Goal: Information Seeking & Learning: Learn about a topic

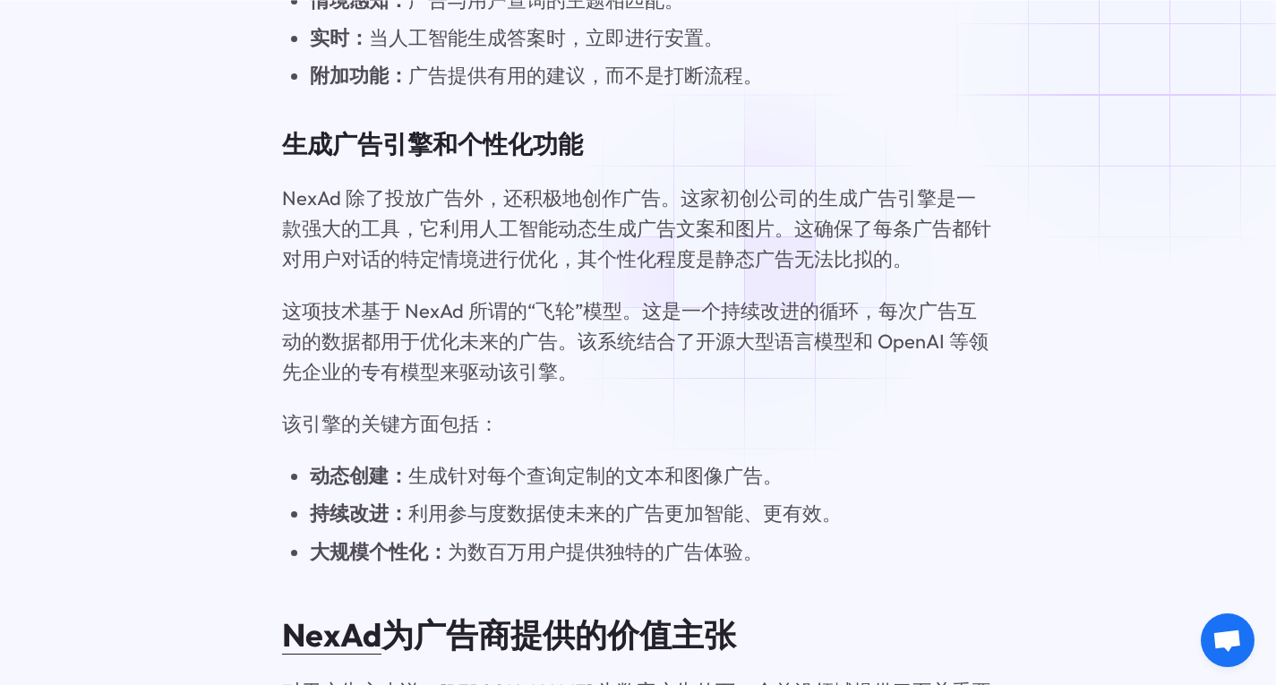
scroll to position [4590, 0]
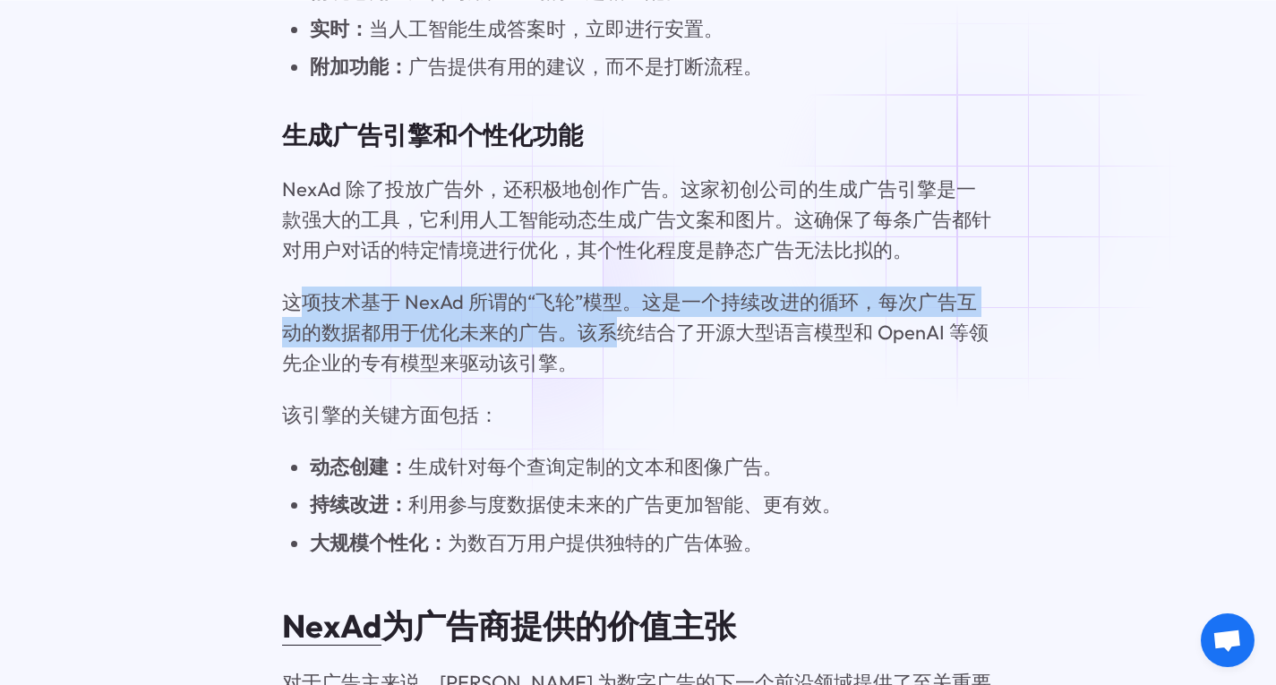
drag, startPoint x: 311, startPoint y: 270, endPoint x: 605, endPoint y: 311, distance: 297.4
click at [605, 311] on p "这项技术基于 NexAd 所谓的“飞轮”模型。这是一个持续改进的循环，每次广告互动的数据都用于优化未来的广告。该系统结合了开源大型语言模型和 OpenAI 等…" at bounding box center [638, 332] width 713 height 91
click at [424, 289] on font "这项技术基于 NexAd 所谓的“飞轮”模型。这是一个持续改进的循环，每次广告互动的数据都用于优化未来的广告。该系统结合了开源大型语言模型和 OpenAI 等…" at bounding box center [635, 332] width 706 height 86
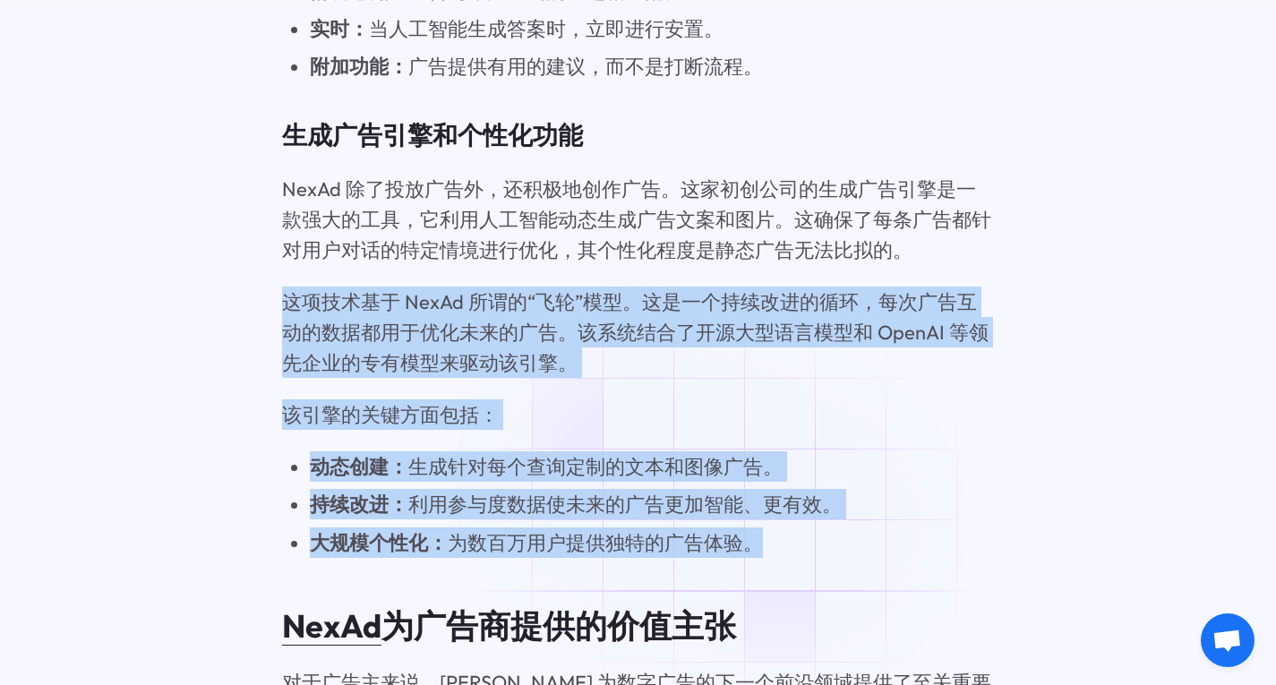
drag, startPoint x: 280, startPoint y: 263, endPoint x: 791, endPoint y: 518, distance: 571.4
click at [791, 527] on li "大规模个性化： 为数百万用户提供独特的广告体验。" at bounding box center [652, 542] width 684 height 30
drag, startPoint x: 647, startPoint y: 512, endPoint x: 362, endPoint y: 316, distance: 346.4
click at [356, 304] on font "这项技术基于 NexAd 所谓的“飞轮”模型。这是一个持续改进的循环，每次广告互动的数据都用于优化未来的广告。该系统结合了开源大型语言模型和 OpenAI 等…" at bounding box center [635, 332] width 706 height 86
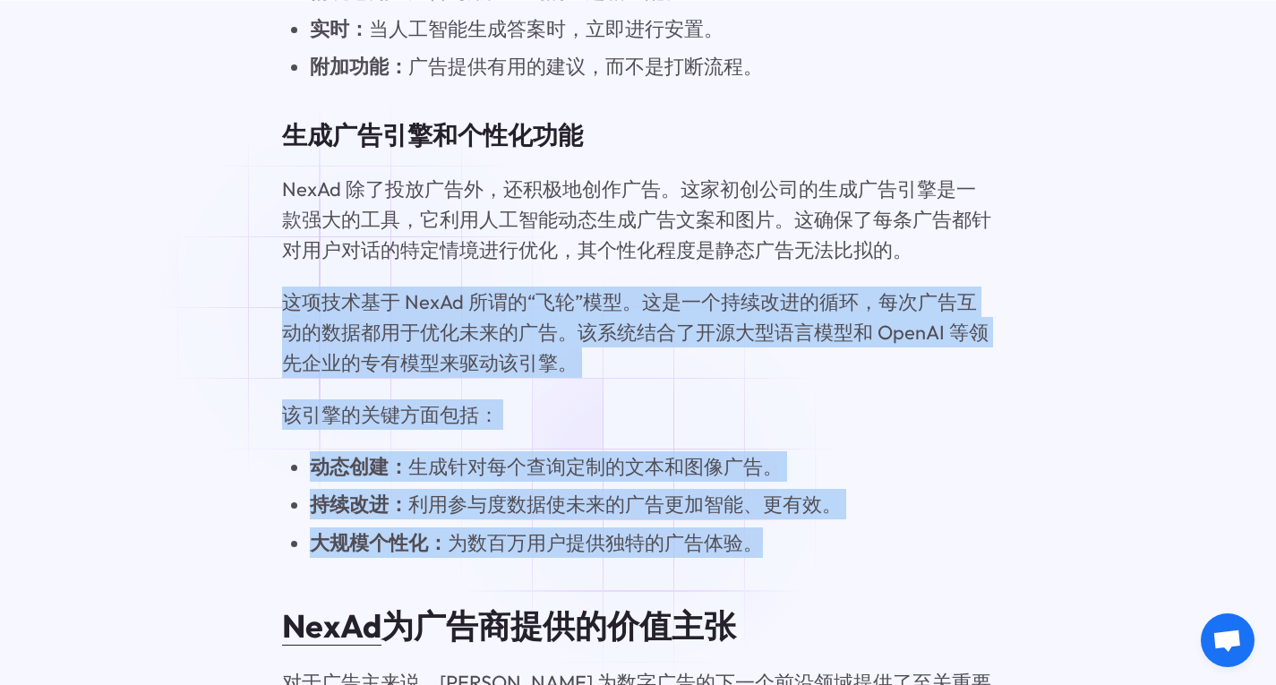
copy div "这项技术基于 NexAd 所谓的“飞轮”模型。这是一个持续改进的循环，每次广告互动的数据都用于优化未来的广告。该系统结合了开源大型语言模型和 OpenAI 等…"
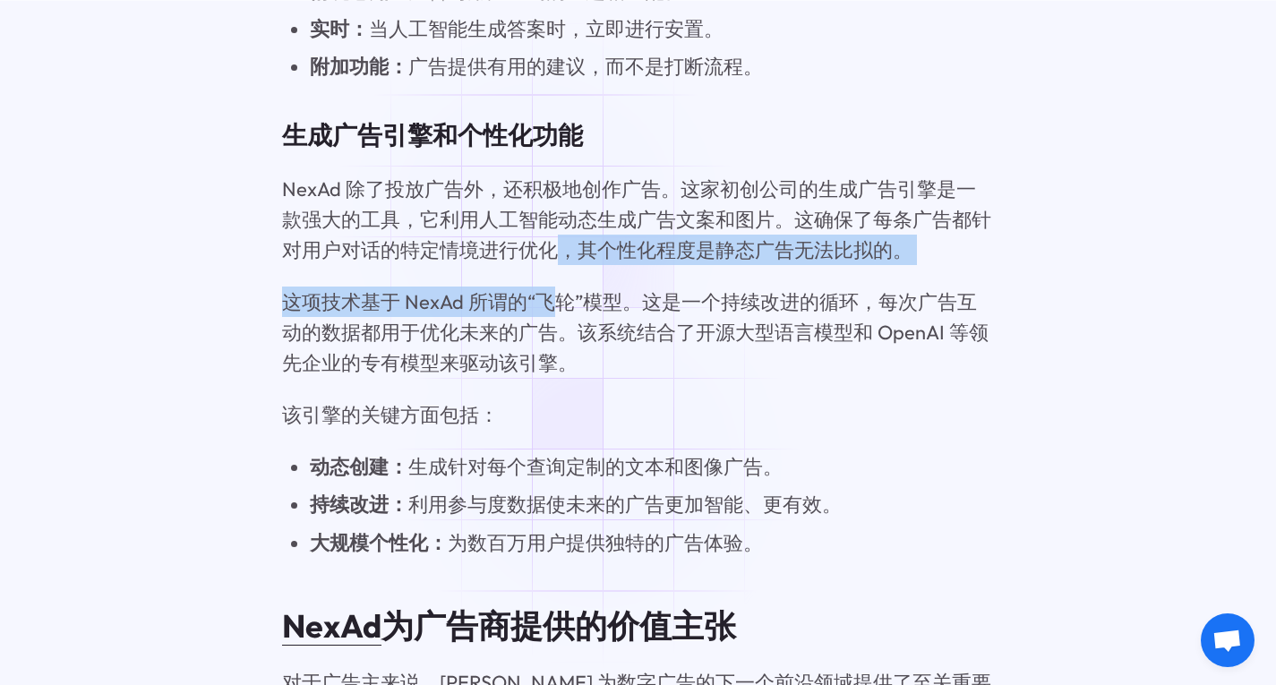
drag, startPoint x: 542, startPoint y: 217, endPoint x: 552, endPoint y: 235, distance: 21.2
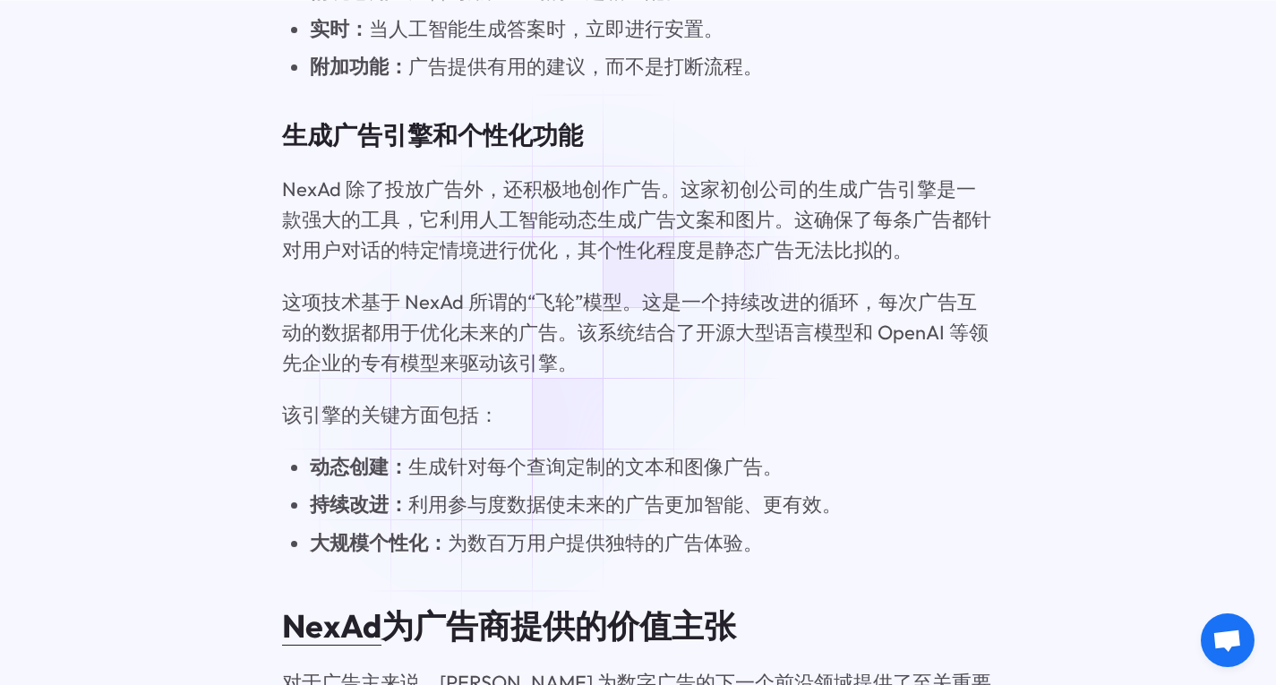
click at [605, 289] on font "这项技术基于 NexAd 所谓的“飞轮”模型。这是一个持续改进的循环，每次广告互动的数据都用于优化未来的广告。该系统结合了开源大型语言模型和 OpenAI 等…" at bounding box center [635, 332] width 706 height 86
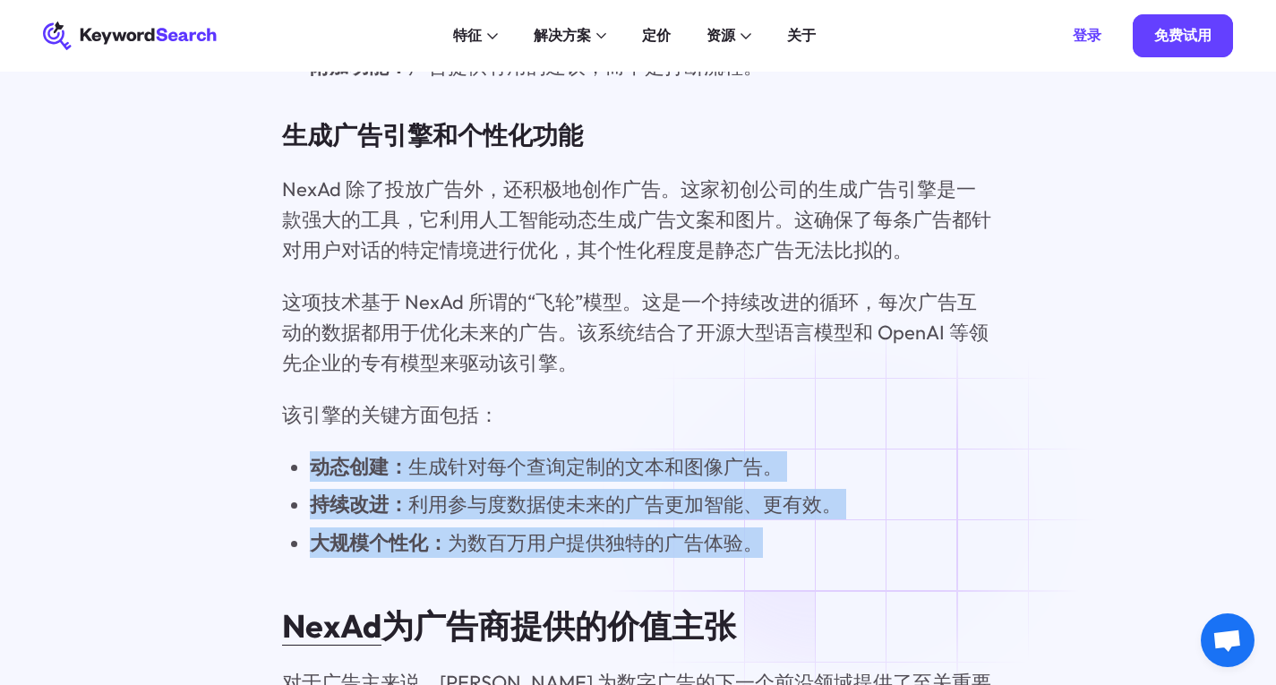
drag, startPoint x: 308, startPoint y: 434, endPoint x: 809, endPoint y: 519, distance: 508.6
click at [809, 519] on ul "动态创建： 生成针对每个查询定制的文本和图像广告。 持续改进： 利用参与度数据使未来的广告更加智能、更有效。 大规模个性化： 为数百万用户提供独特的广告体验。" at bounding box center [638, 504] width 713 height 106
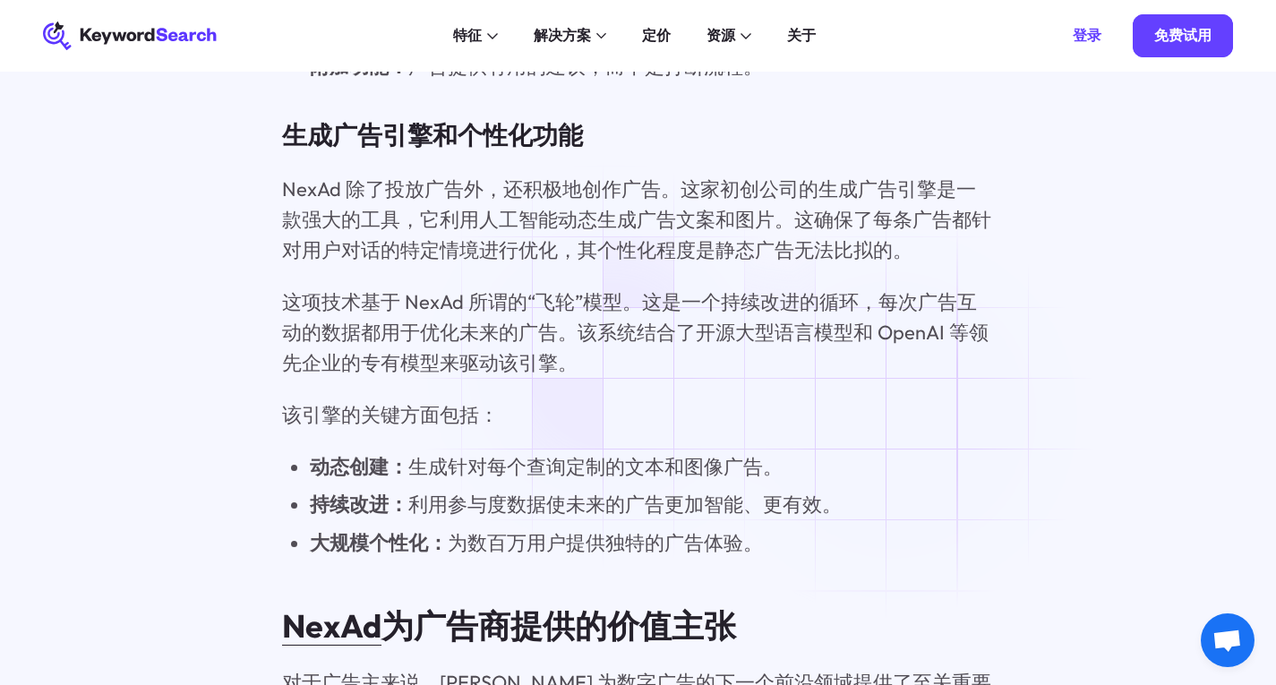
click at [617, 399] on p "该引擎的关键方面包括：" at bounding box center [638, 414] width 713 height 30
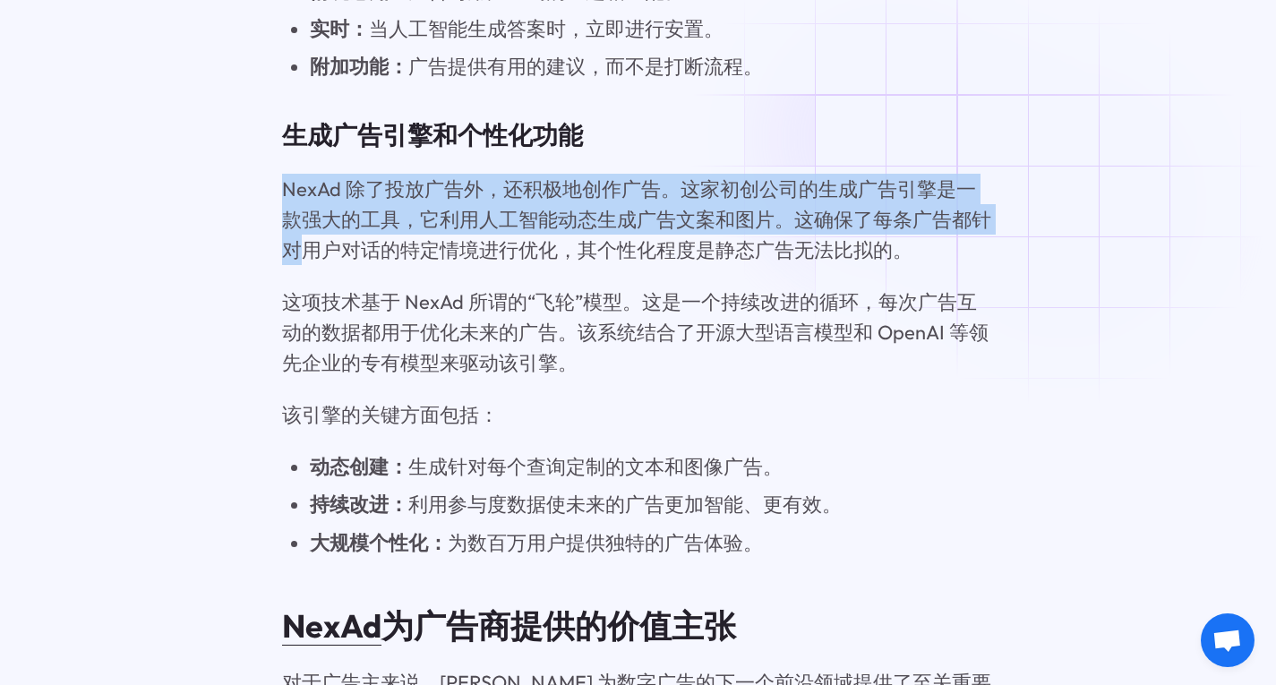
drag, startPoint x: 277, startPoint y: 147, endPoint x: 1064, endPoint y: 187, distance: 788.0
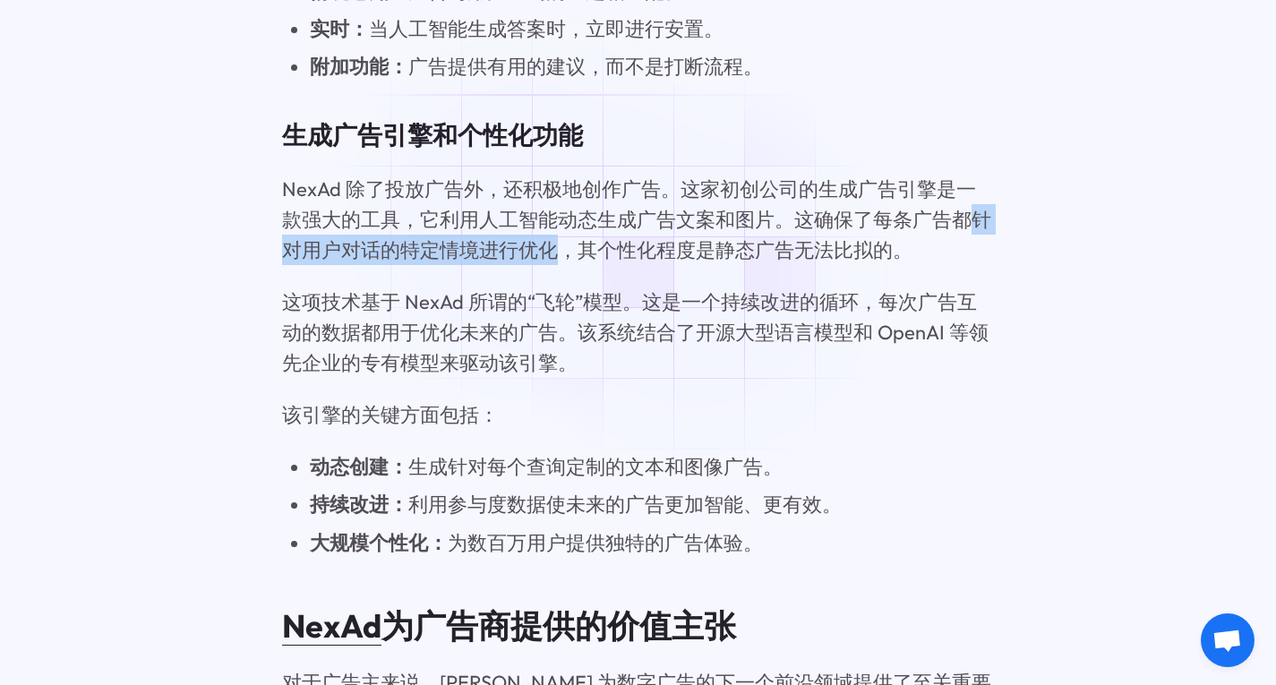
drag, startPoint x: 947, startPoint y: 183, endPoint x: 526, endPoint y: 214, distance: 422.9
click at [535, 217] on font "NexAd 除了投放广告外，还积极地创作广告。这家初创公司的生成广告引擎是一款强大的工具，它利用人工智能动态生成广告文案和图片。这确保了每条广告都针对用户对话…" at bounding box center [636, 219] width 709 height 86
copy font "针对用户对话的特定情境进行优化"
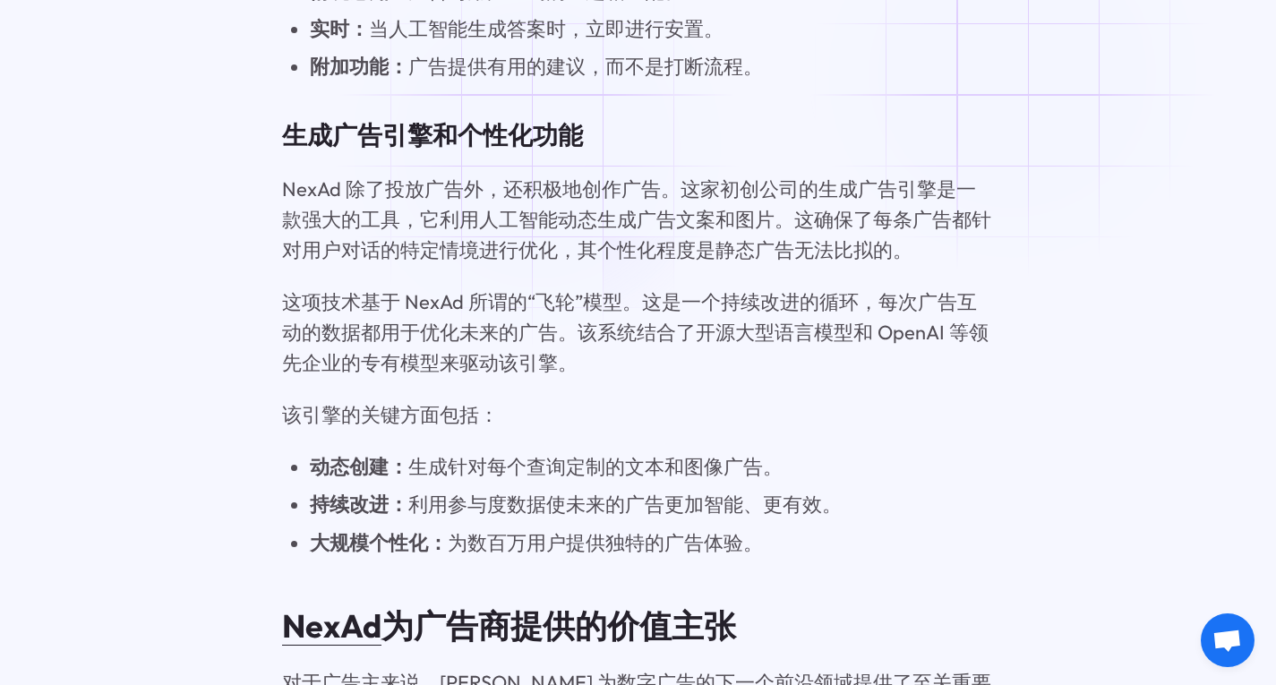
click at [543, 176] on font "NexAd 除了投放广告外，还积极地创作广告。这家初创公司的生成广告引擎是一款强大的工具，它利用人工智能动态生成广告文案和图片。这确保了每条广告都针对用户对话…" at bounding box center [636, 219] width 709 height 86
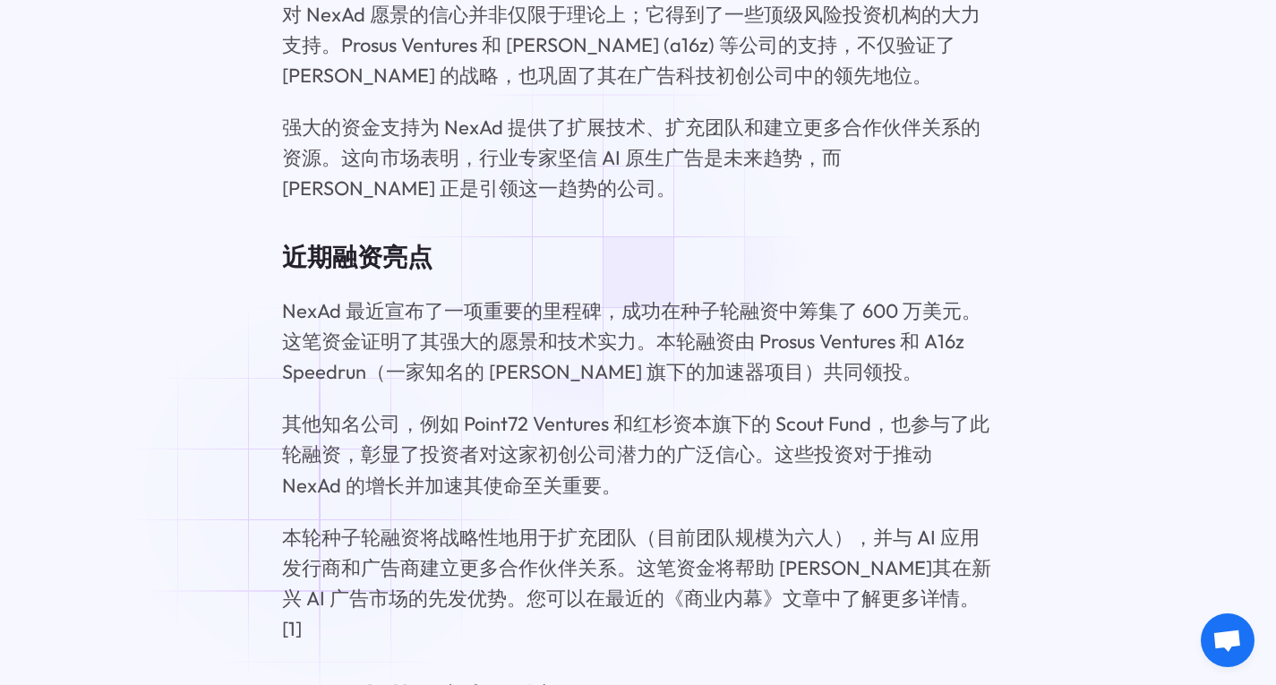
scroll to position [7007, 0]
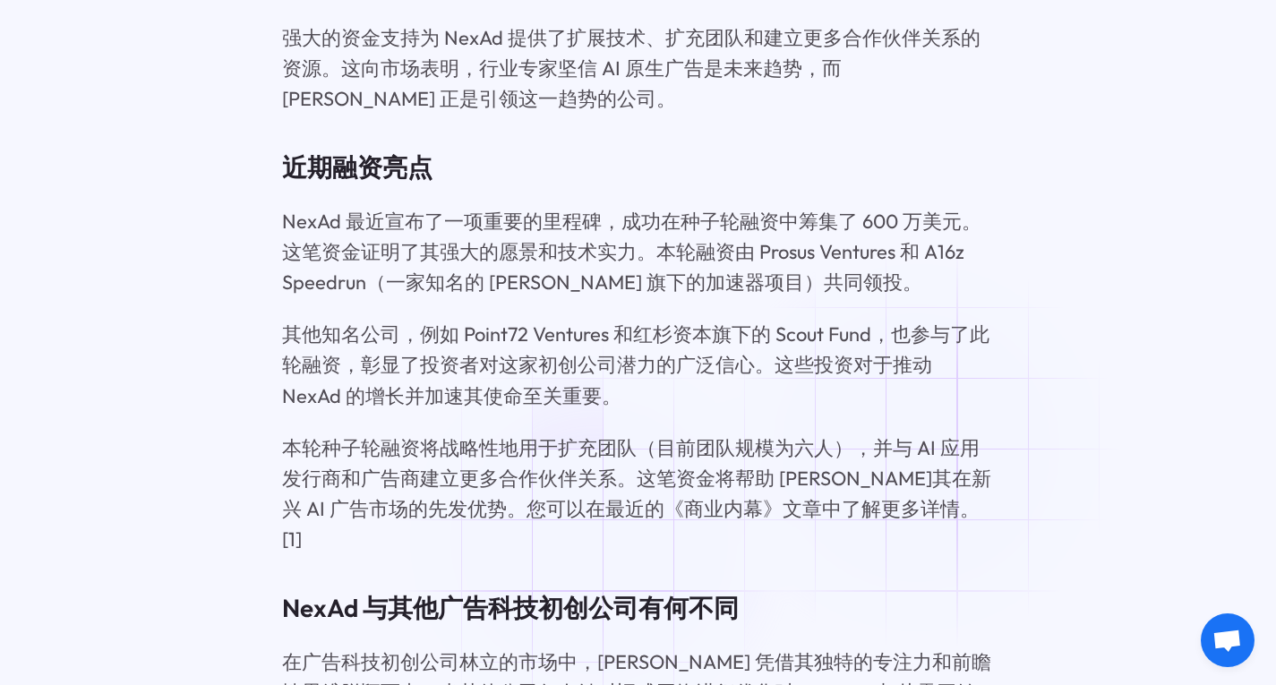
click at [927, 448] on font "本轮种子轮融资将战略性地用于扩充团队（目前团队规模为六人），并与 AI 应用发行商和广告商建立更多合作伙伴关系。这笔资金将帮助 [PERSON_NAME]其在…" at bounding box center [636, 493] width 709 height 116
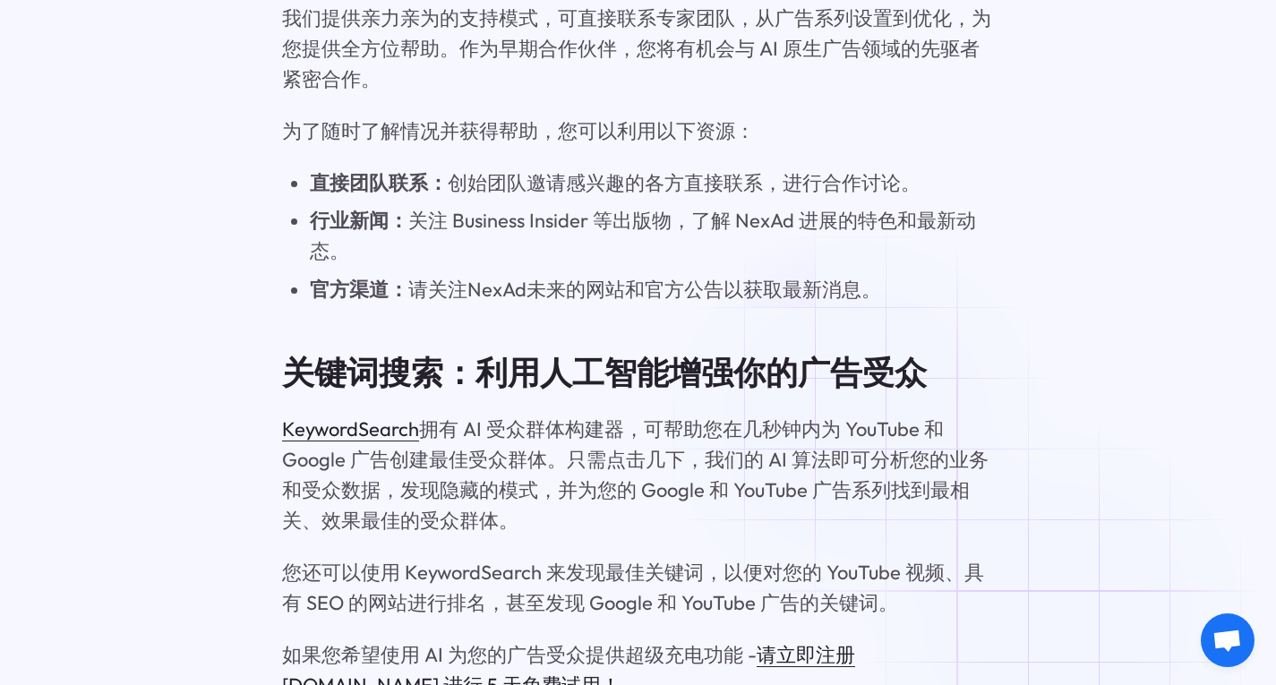
scroll to position [9066, 0]
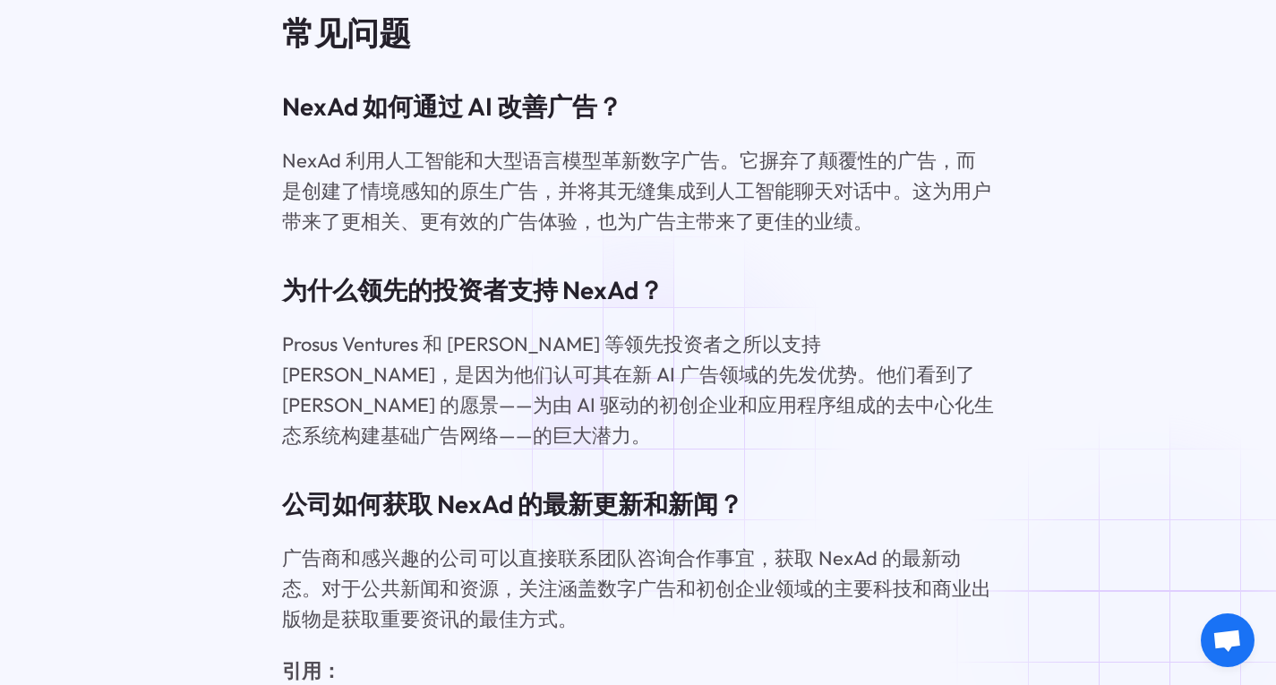
drag, startPoint x: 866, startPoint y: 425, endPoint x: 657, endPoint y: 416, distance: 208.8
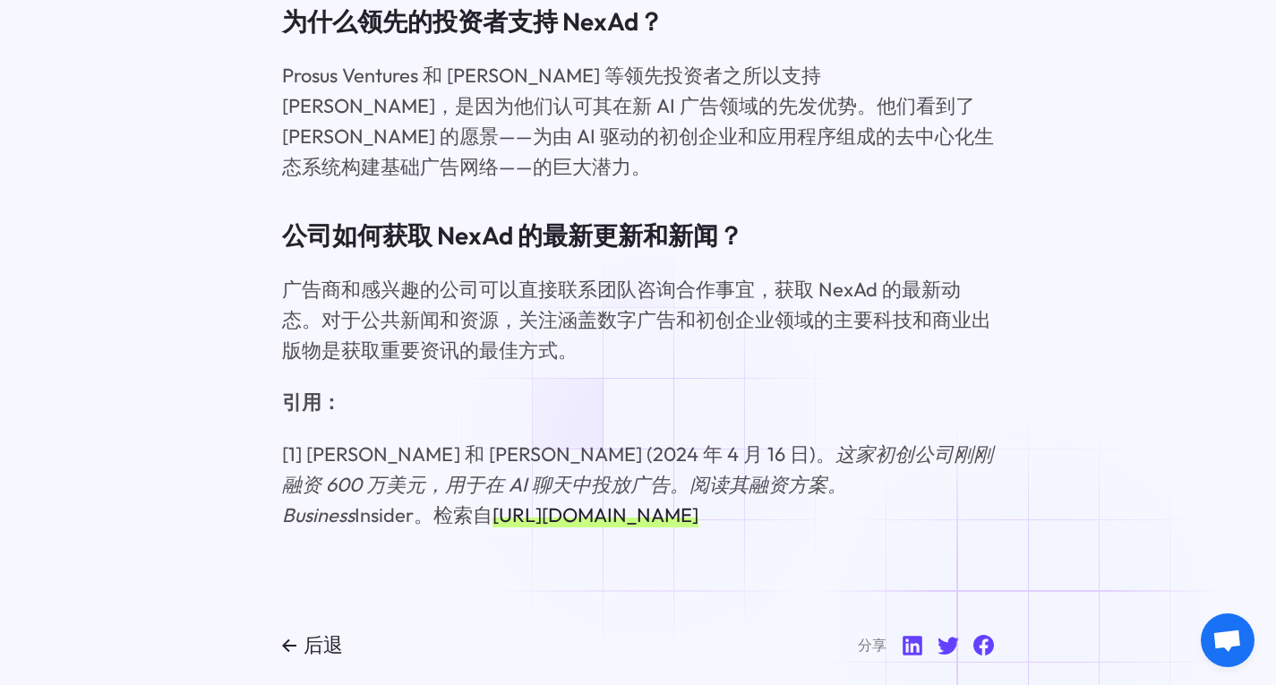
click at [655, 502] on font "[URL][DOMAIN_NAME]" at bounding box center [595, 514] width 206 height 25
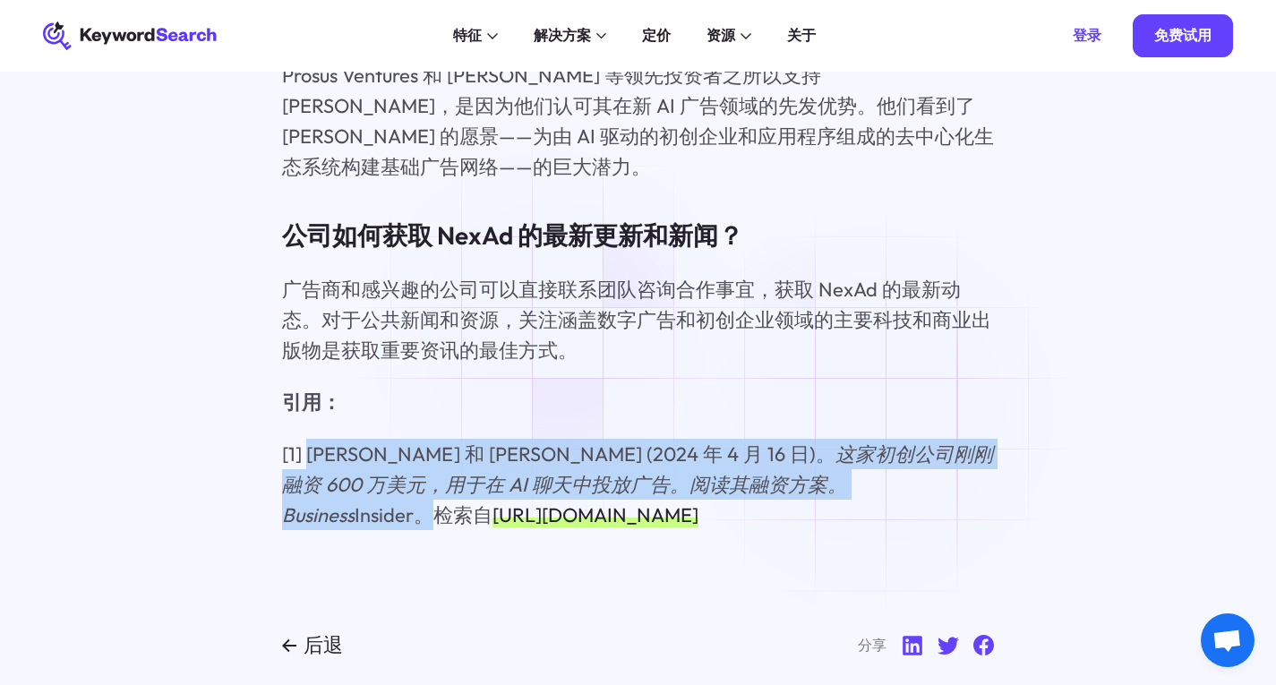
drag, startPoint x: 304, startPoint y: 387, endPoint x: 880, endPoint y: 412, distance: 577.2
click at [880, 439] on p "[1] Bradley, S. 和 Meaney, M. (2024 年 4 月 16 日)。 这家初创公司刚刚融资 600 万美元，用于在 AI 聊天中投放…" at bounding box center [638, 484] width 713 height 91
copy p "Bradley, S. 和 Meaney, M. (2024 年 4 月 16 日)。 这家初创公司刚刚融资 600 万美元，用于在 AI 聊天中投放广告。阅…"
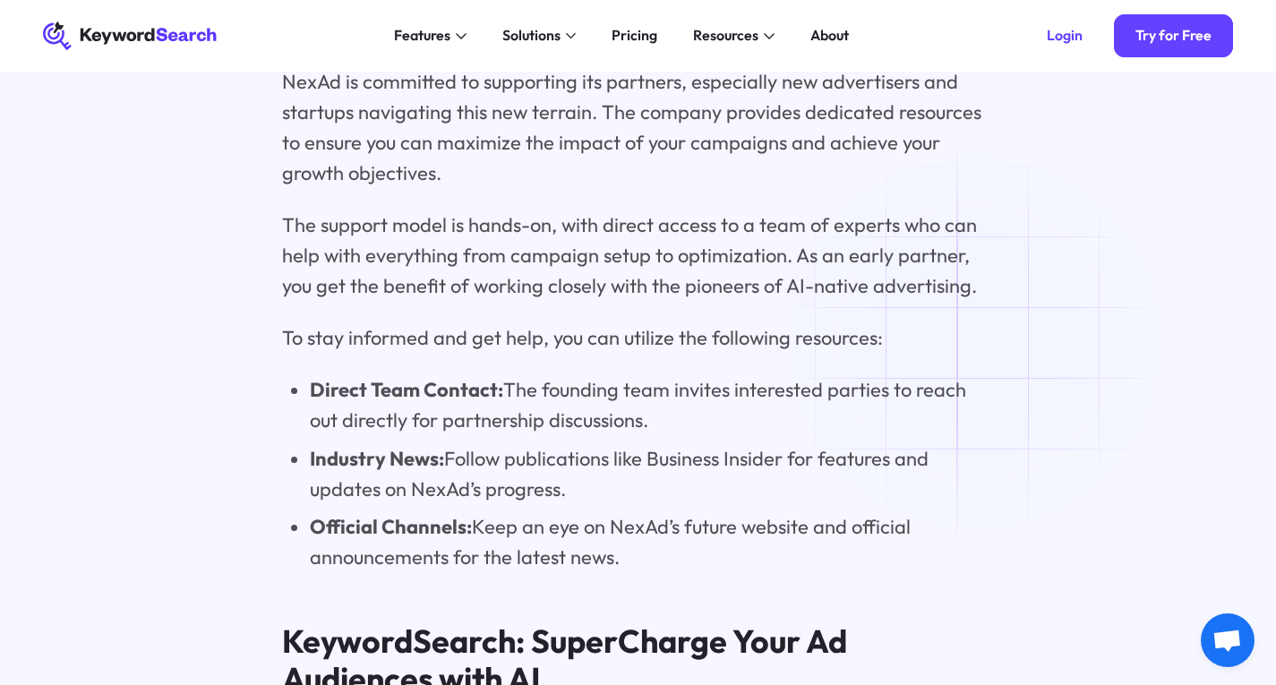
scroll to position [12318, 0]
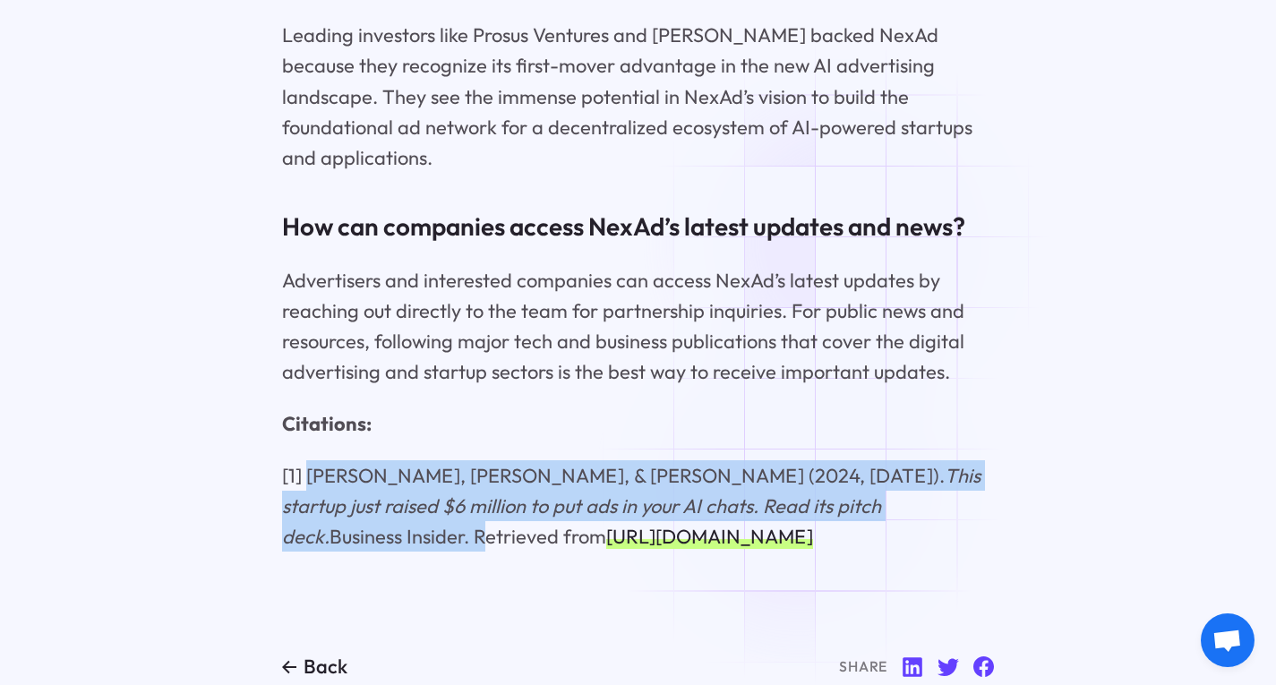
drag, startPoint x: 305, startPoint y: 449, endPoint x: 807, endPoint y: 483, distance: 502.5
click at [807, 483] on p "[1] Bradley, S., & Meaney, M. (2024, April 16). This startup just raised $6 mil…" at bounding box center [638, 505] width 713 height 91
copy p "Bradley, S., & Meaney, M. (2024, April 16). This startup just raised $6 million…"
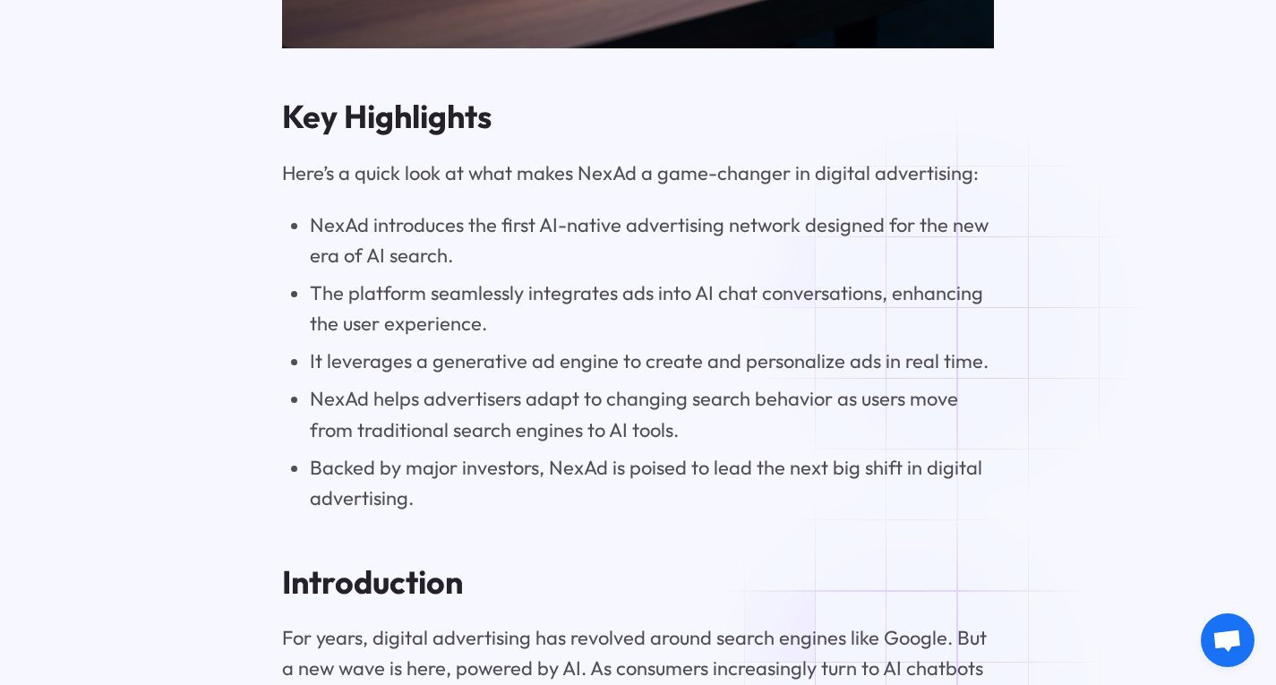
scroll to position [2328, 0]
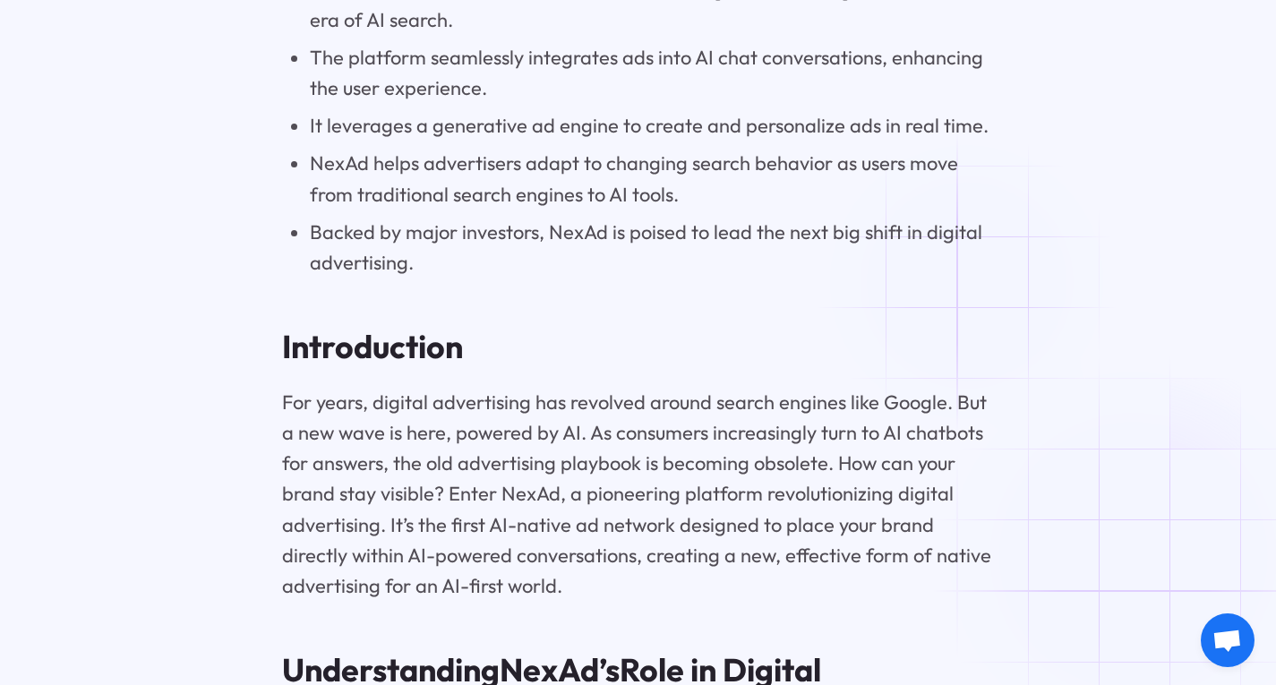
click at [977, 278] on li "Backed by major investors, NexAd is poised to lead the next big shift in digita…" at bounding box center [652, 247] width 684 height 61
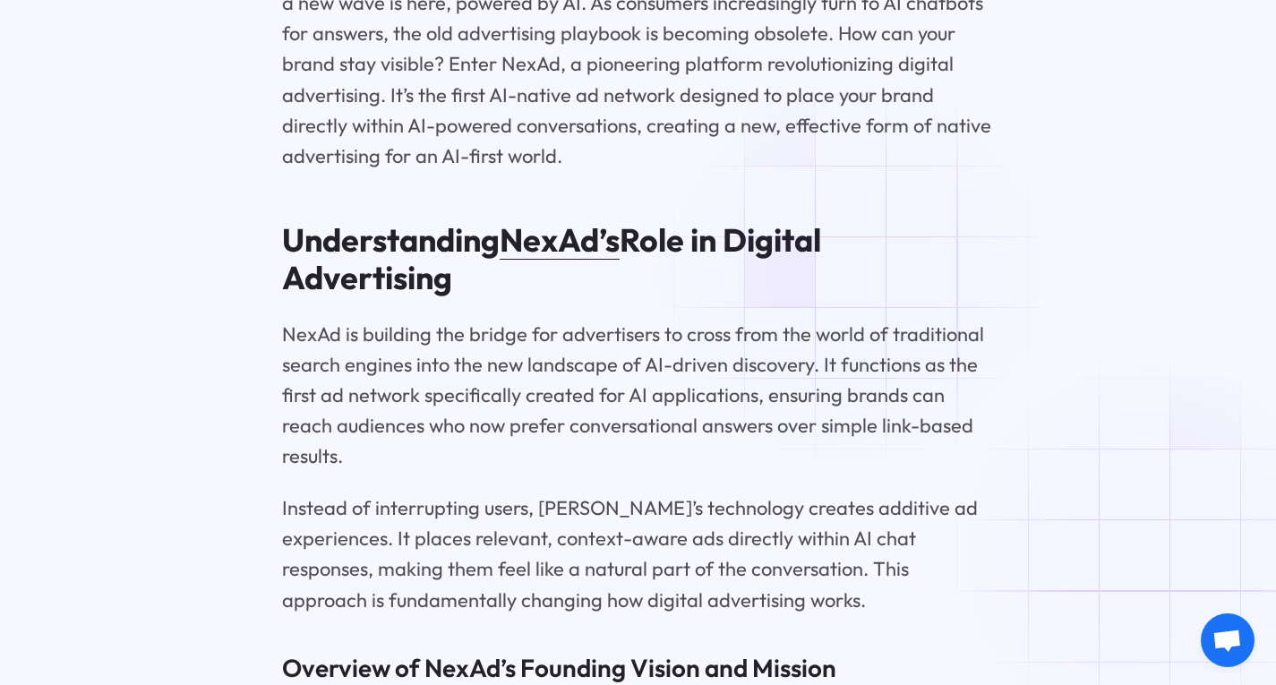
scroll to position [2776, 0]
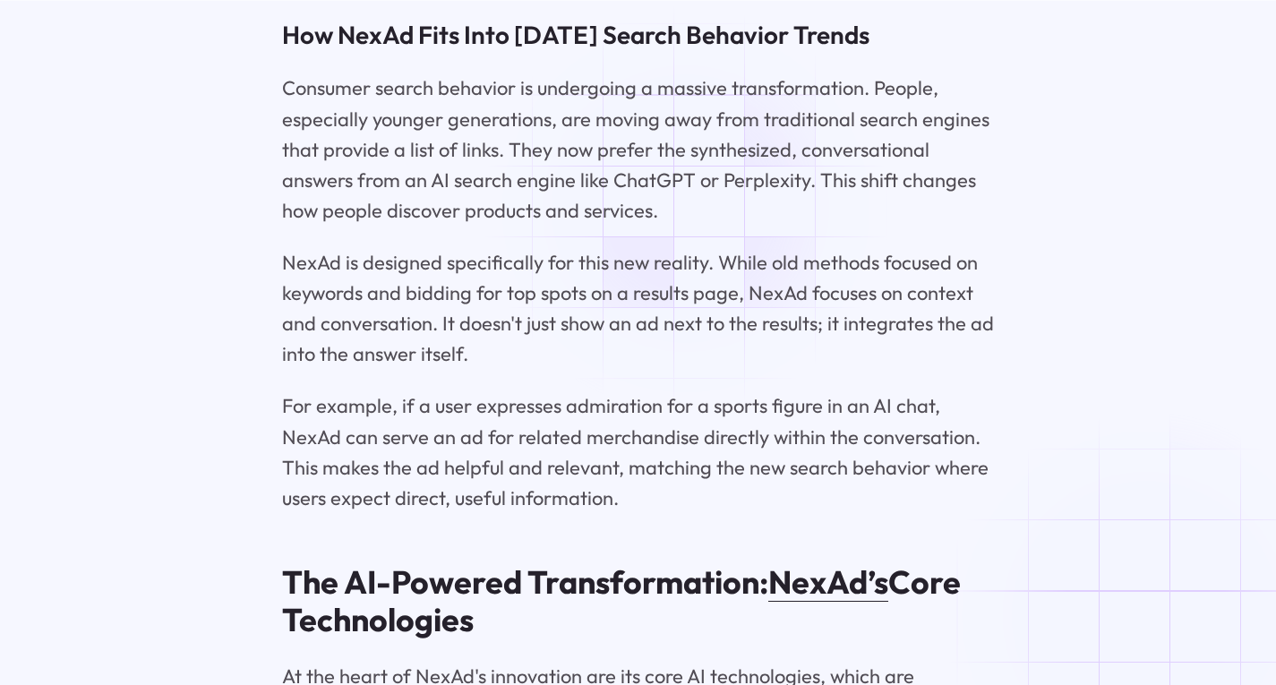
scroll to position [4116, 0]
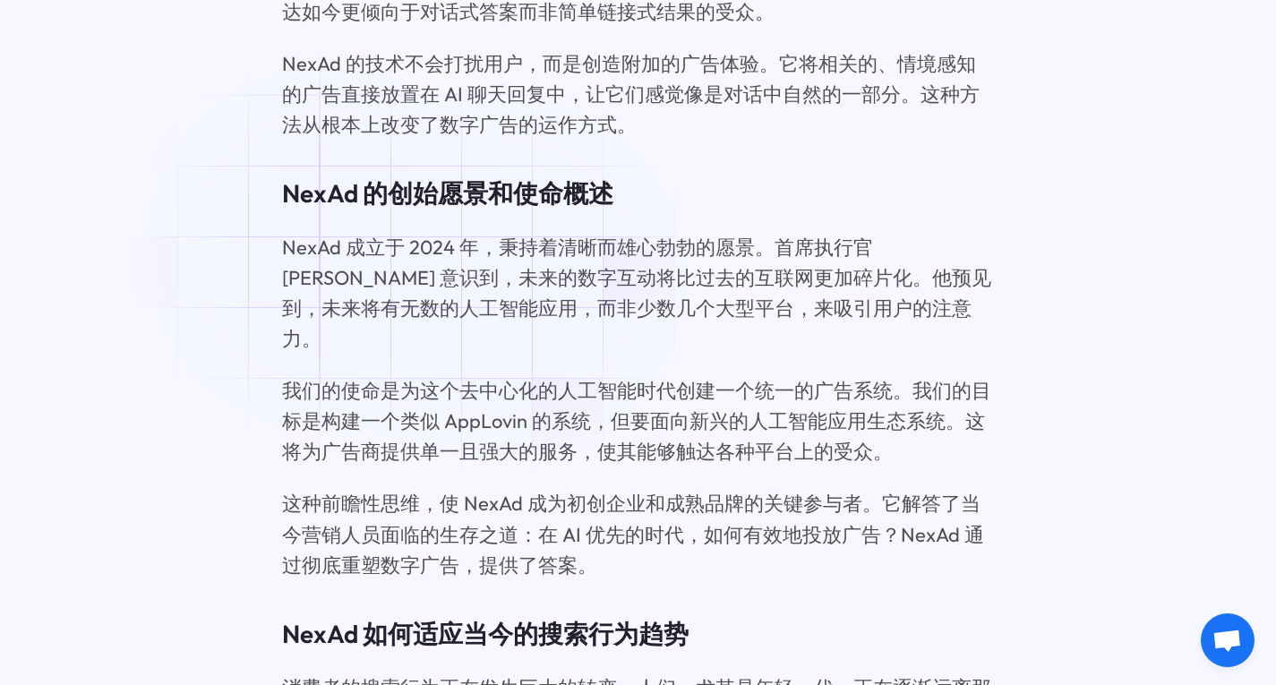
scroll to position [2832, 0]
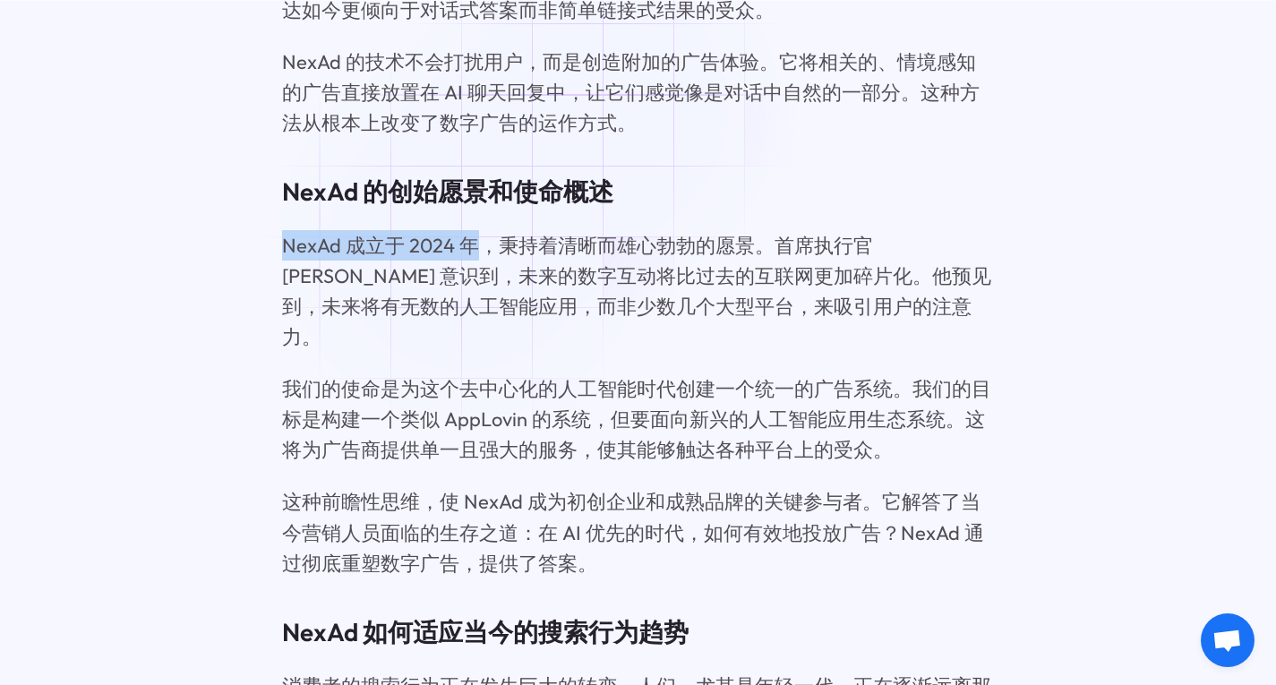
drag, startPoint x: 287, startPoint y: 227, endPoint x: 468, endPoint y: 236, distance: 182.0
click at [468, 236] on font "NexAd 成立于 2024 年，秉持着清晰而雄心勃勃的愿景。首席执行官 [PERSON_NAME] 意识到，未来的数字互动将比过去的互联网更加碎片化。他预见…" at bounding box center [636, 291] width 709 height 116
copy font "NexAd 成立于 2024 年"
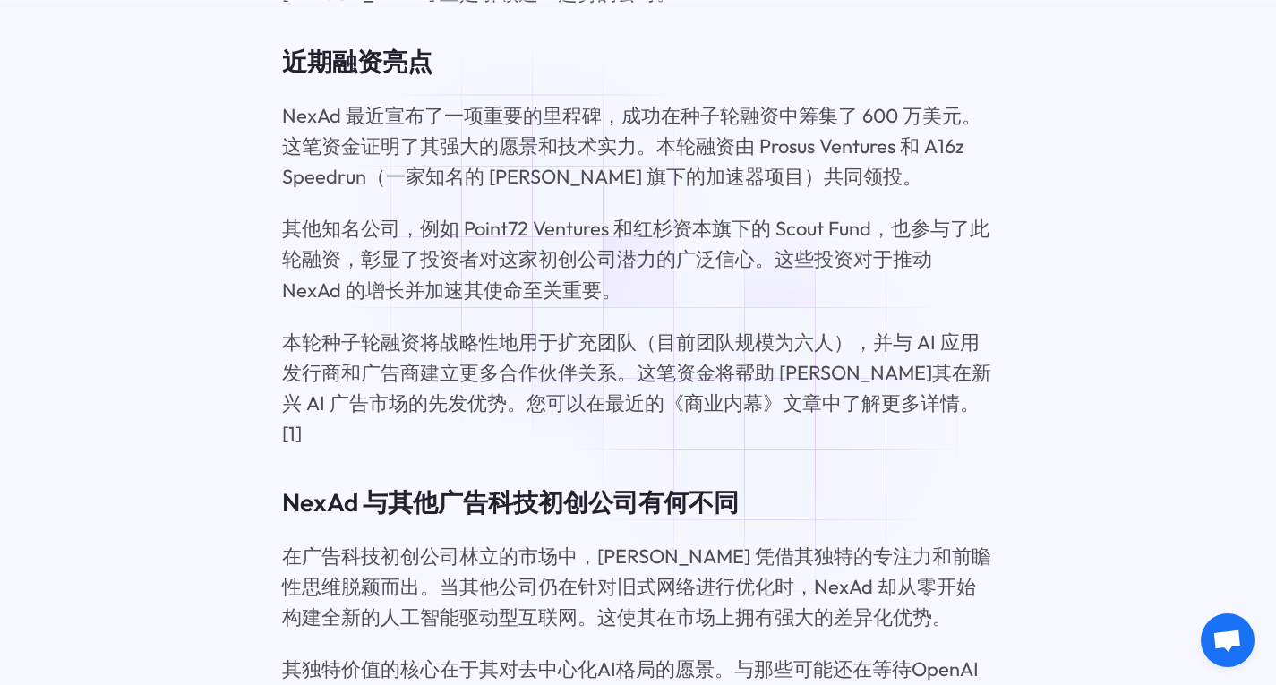
scroll to position [6951, 0]
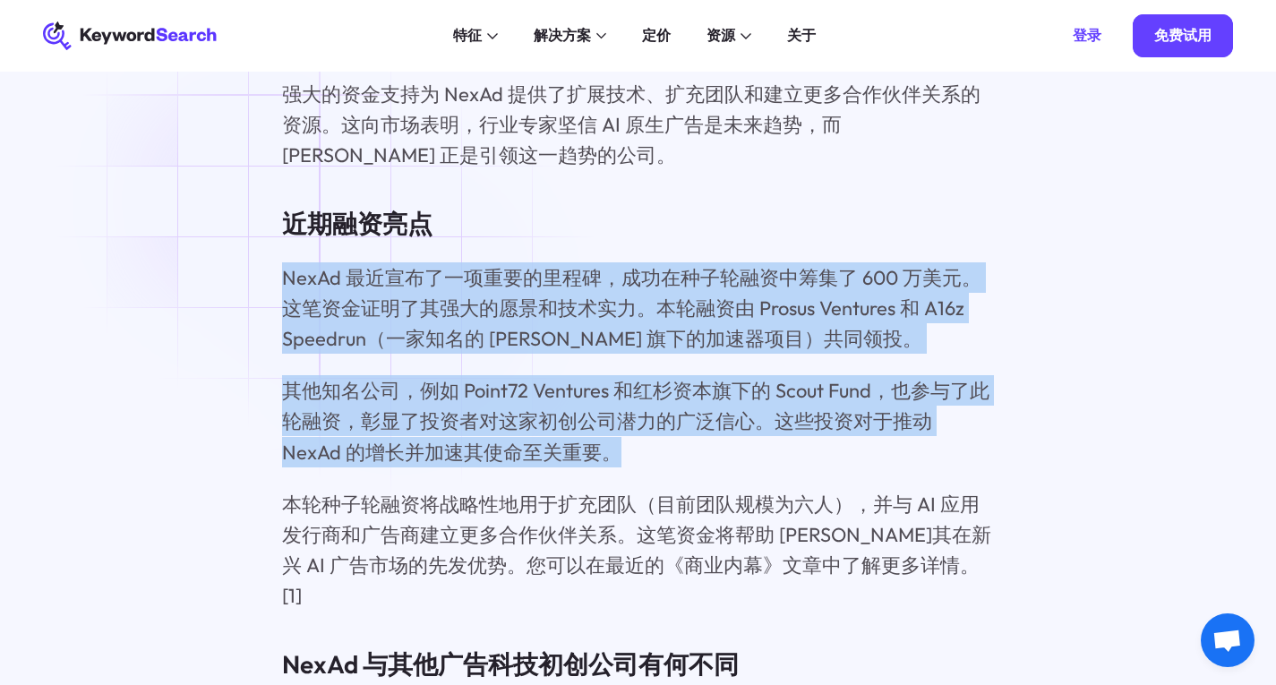
drag, startPoint x: 548, startPoint y: 404, endPoint x: 259, endPoint y: 201, distance: 353.5
copy div "NexAd 最近宣布了一项重要的里程碑，成功在种子轮融资中筹集了 600 万美元。这笔资金证明了其强大的愿景和技术实力。本轮融资由 Prosus Ventur…"
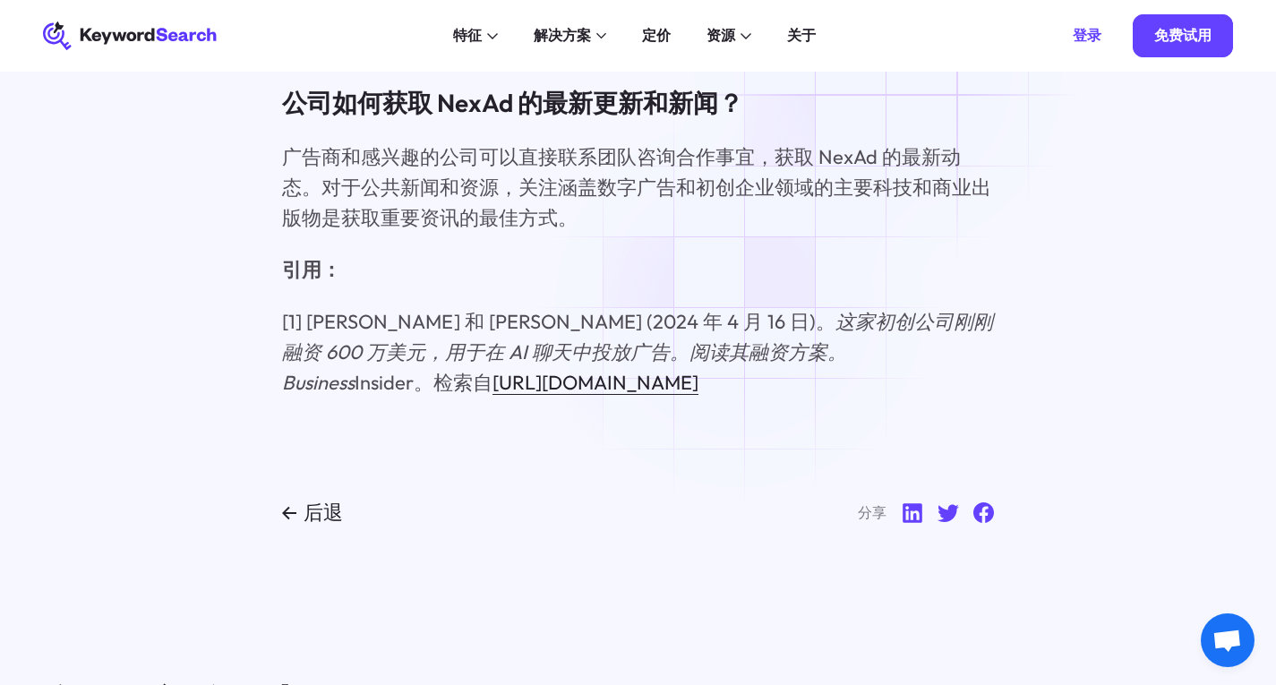
scroll to position [10353, 0]
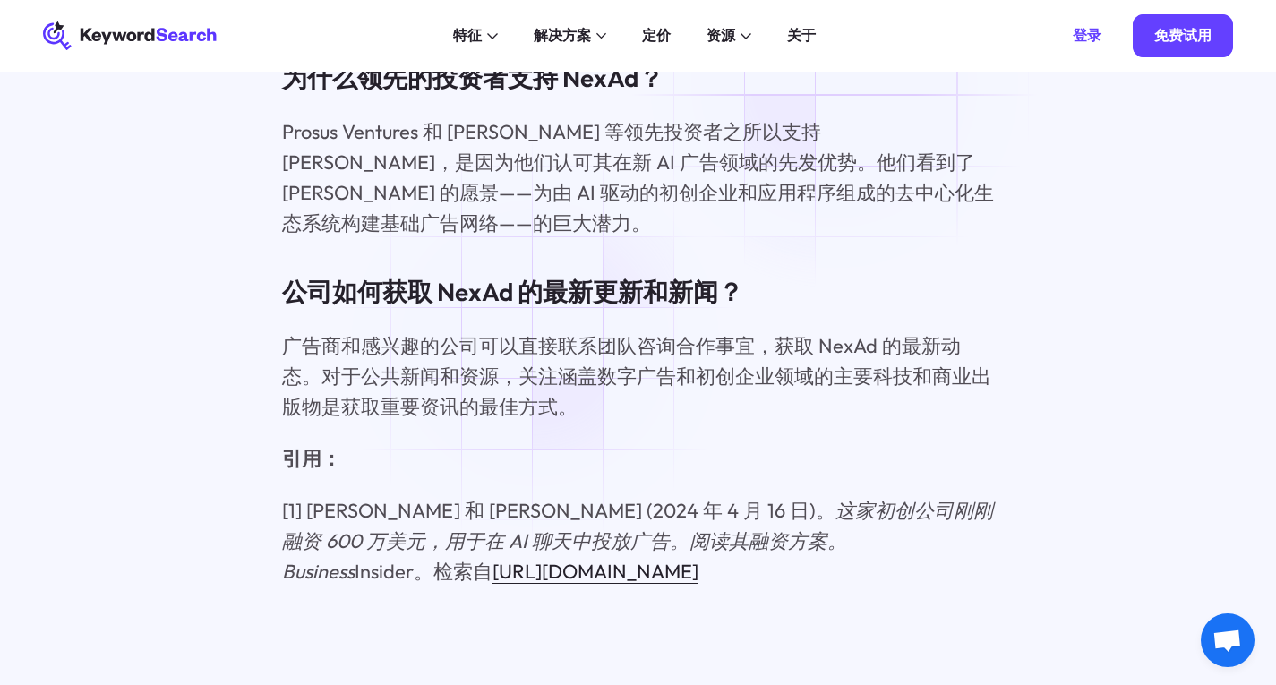
click at [541, 342] on font "广告商和感兴趣的公司可以直接联系团队咨询合作事宜，获取 NexAd 的最新动态。对于公共新闻和资源，关注涵盖数字广告和初创企业领域的主要科技和商业出版物是获取…" at bounding box center [636, 376] width 709 height 86
drag, startPoint x: 774, startPoint y: 265, endPoint x: 785, endPoint y: 286, distance: 23.2
click at [785, 330] on p "广告商和感兴趣的公司可以直接联系团队咨询合作事宜，获取 NexAd 的最新动态。对于公共新闻和资源，关注涵盖数字广告和初创企业领域的主要科技和商业出版物是获取…" at bounding box center [638, 375] width 713 height 91
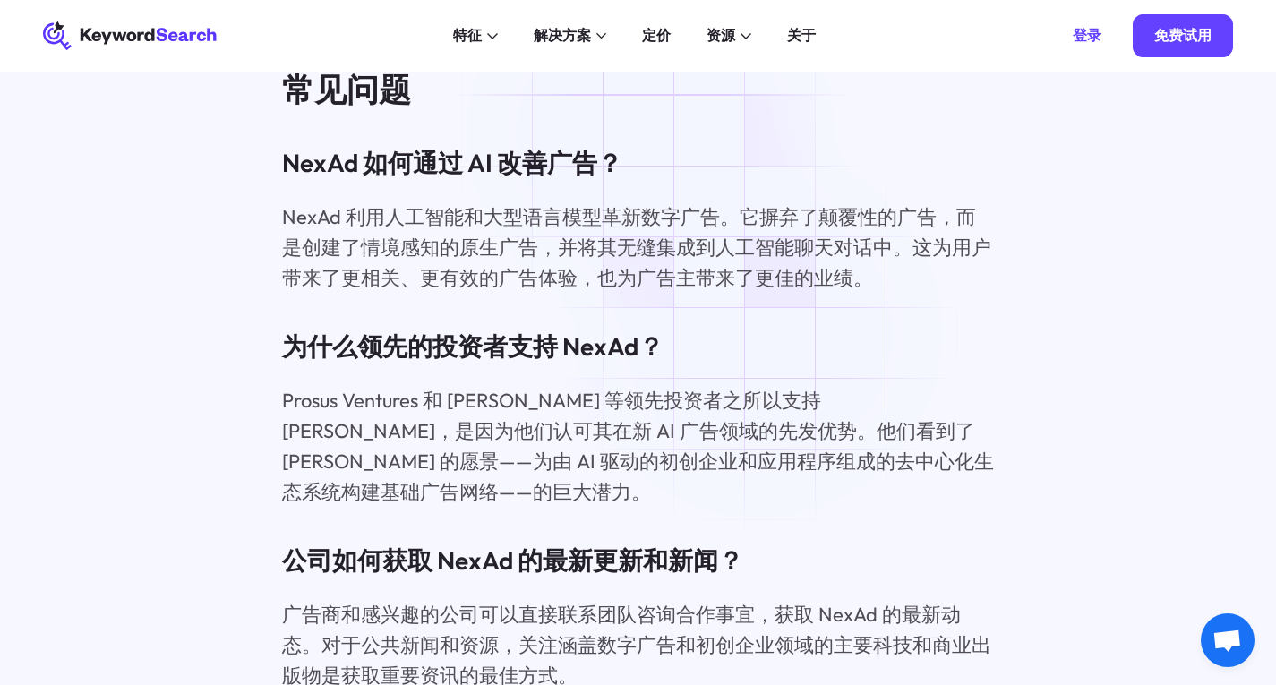
click at [766, 388] on font "Prosus Ventures 和 [PERSON_NAME] 等领先投资者之所以支持 [PERSON_NAME]，是因为他们认可其在新 AI 广告领域的先发…" at bounding box center [638, 446] width 712 height 116
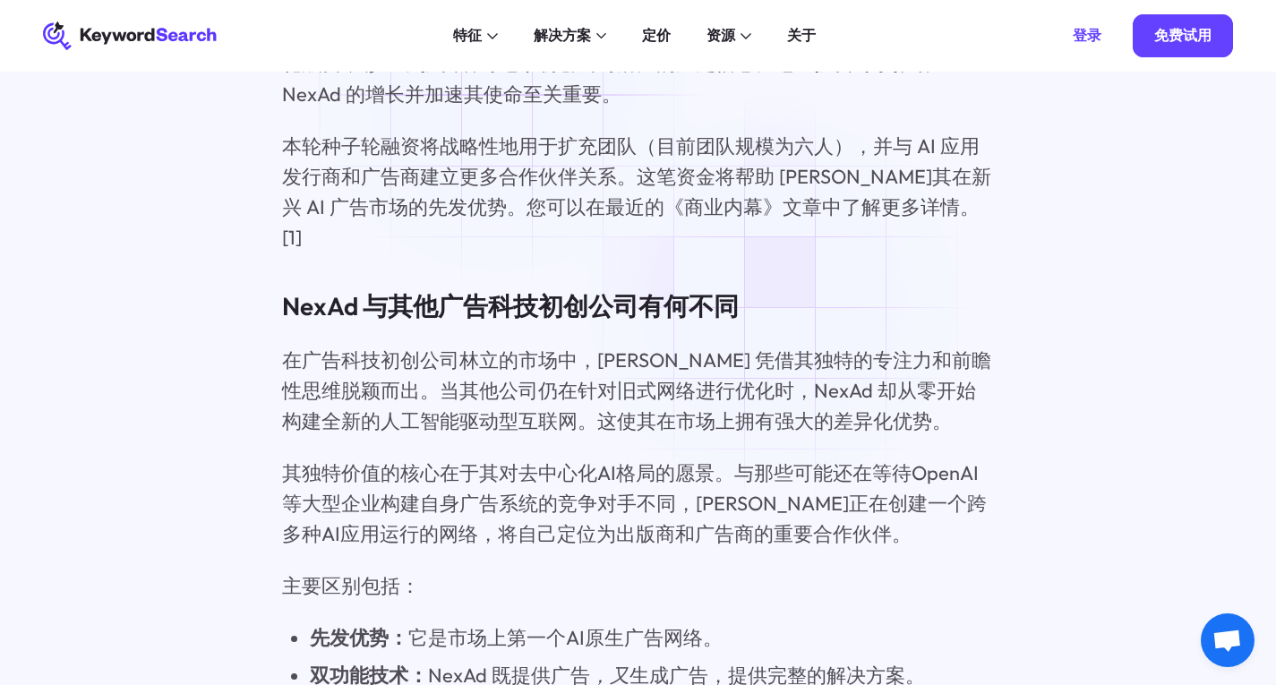
scroll to position [7040, 0]
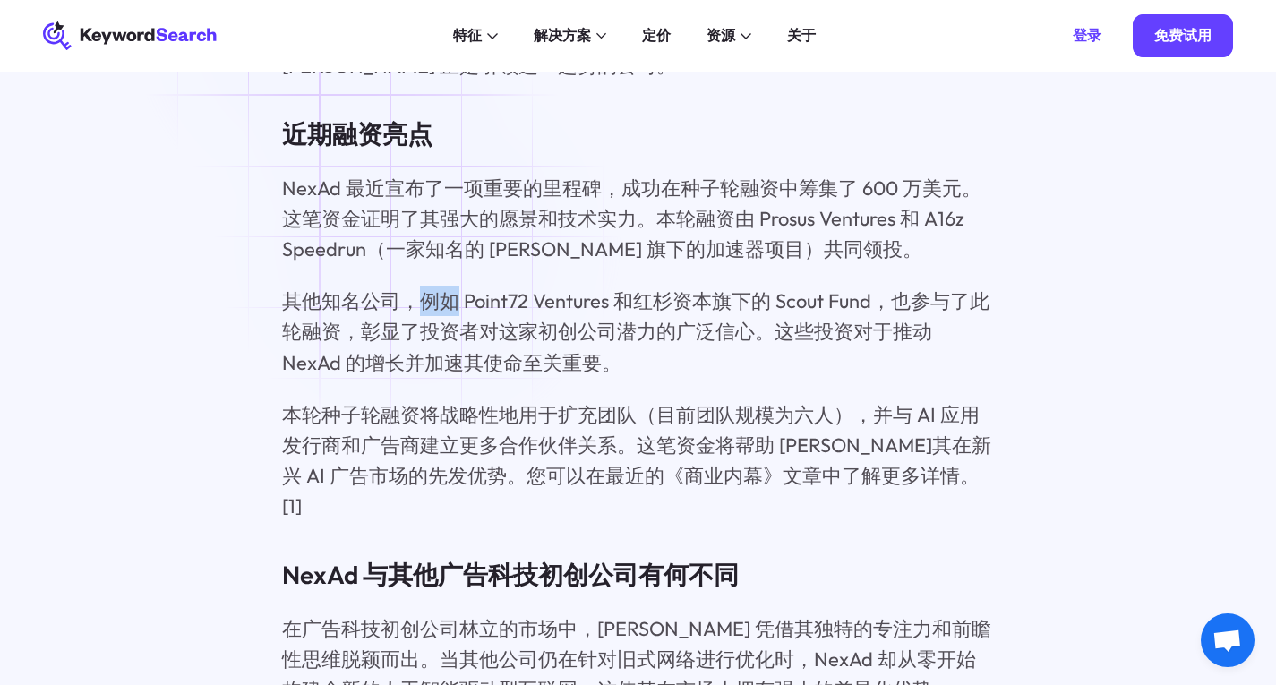
drag, startPoint x: 422, startPoint y: 241, endPoint x: 450, endPoint y: 243, distance: 28.7
click at [450, 288] on font "其他知名公司，例如 Point72 Ventures 和红杉资本旗下的 Scout Fund，也参与了此轮融资，彰显了投资者对这家初创公司潜力的广泛信心。这些…" at bounding box center [635, 331] width 707 height 86
click at [546, 323] on p "其他知名公司，例如 Point72 Ventures 和红杉资本旗下的 Scout Fund，也参与了此轮融资，彰显了投资者对这家初创公司潜力的广泛信心。这些…" at bounding box center [638, 331] width 713 height 91
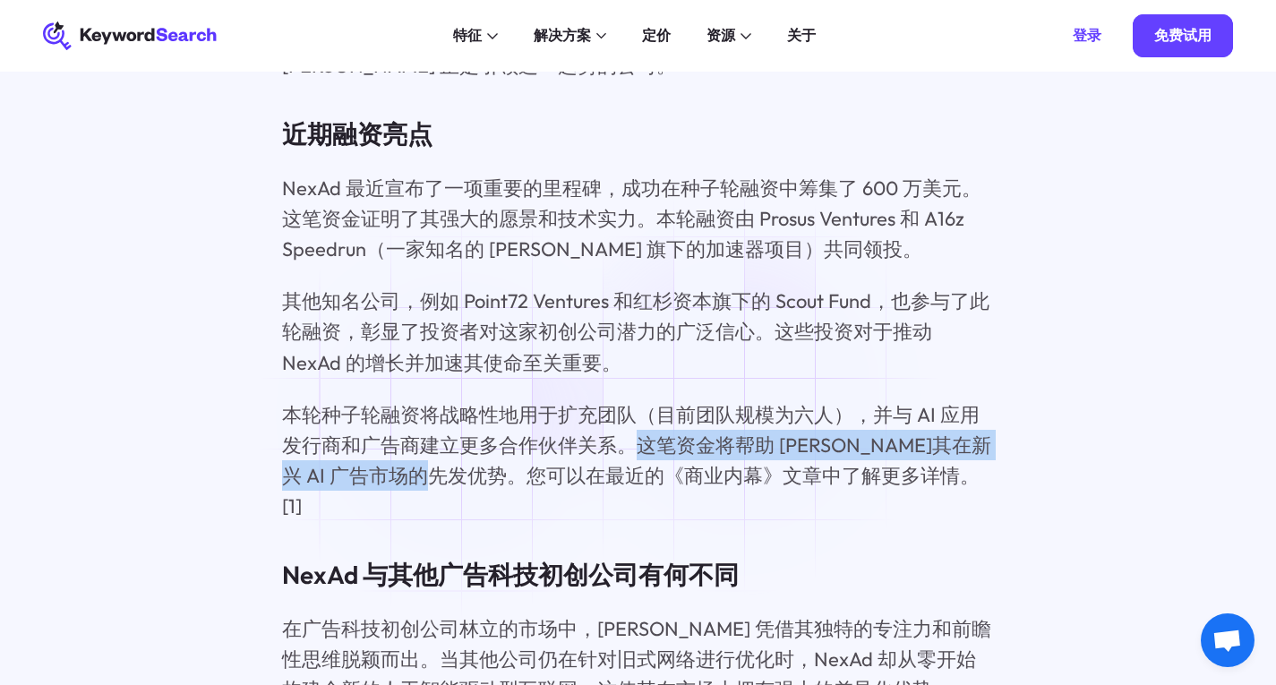
drag, startPoint x: 612, startPoint y: 390, endPoint x: 465, endPoint y: 416, distance: 149.1
click at [465, 416] on font "本轮种子轮融资将战略性地用于扩充团队（目前团队规模为六人），并与 AI 应用发行商和广告商建立更多合作伙伴关系。这笔资金将帮助 [PERSON_NAME]其在…" at bounding box center [636, 460] width 709 height 116
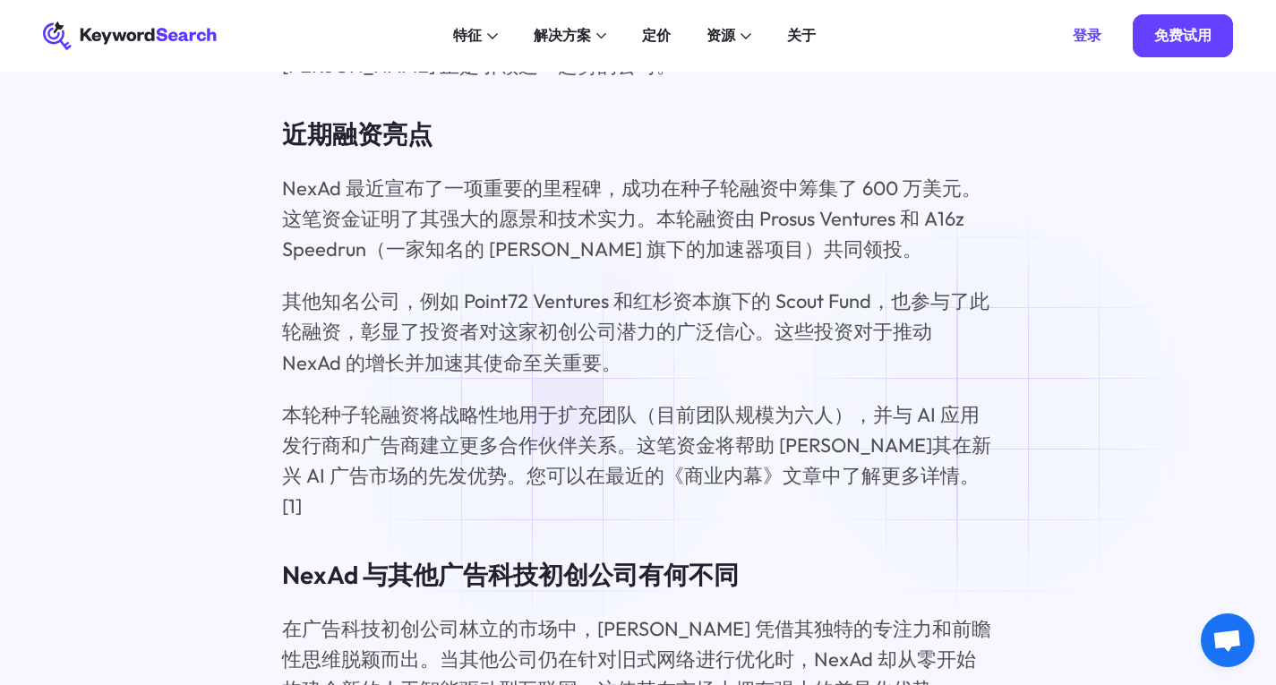
click at [552, 436] on p "本轮种子轮融资将战略性地用于扩充团队（目前团队规模为六人），并与 AI 应用发行商和广告商建立更多合作伙伴关系。这笔资金将帮助 [PERSON_NAME]其在…" at bounding box center [638, 460] width 713 height 123
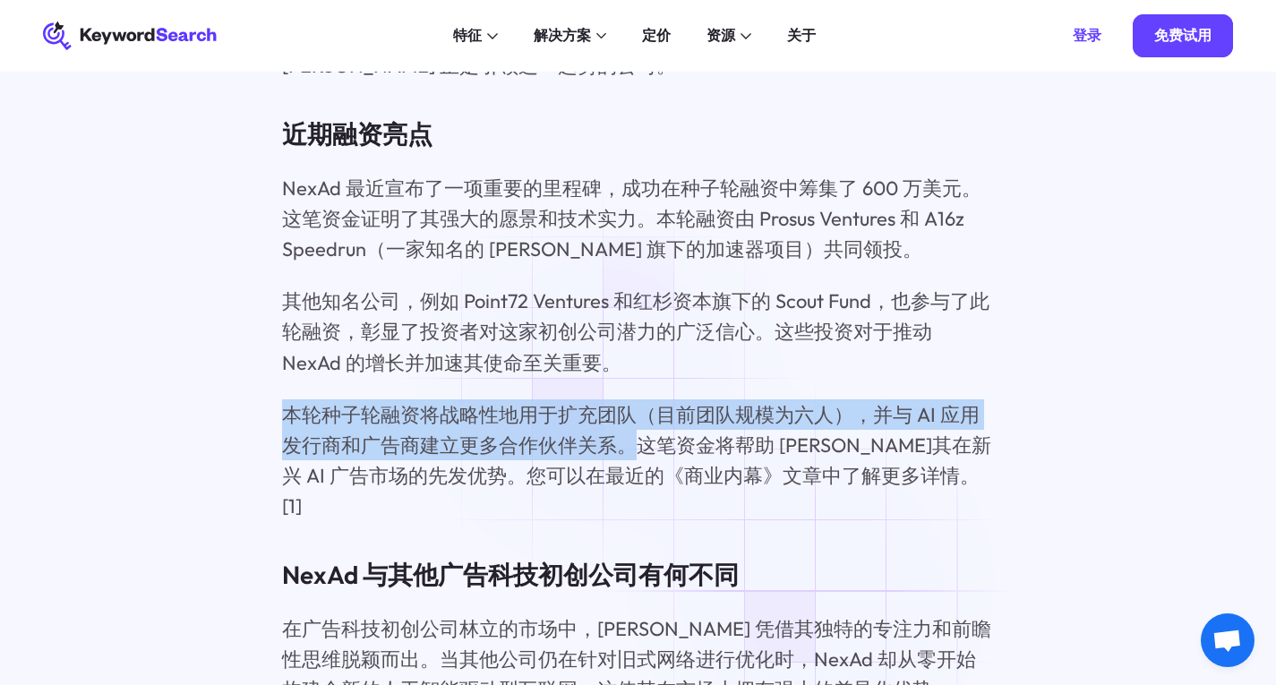
drag, startPoint x: 316, startPoint y: 360, endPoint x: 607, endPoint y: 390, distance: 292.6
copy font "本轮种子轮融资将战略性地用于扩充团队（目前团队规模为六人），并与 AI 应用发行商和广告商建立更多合作伙伴关系。"
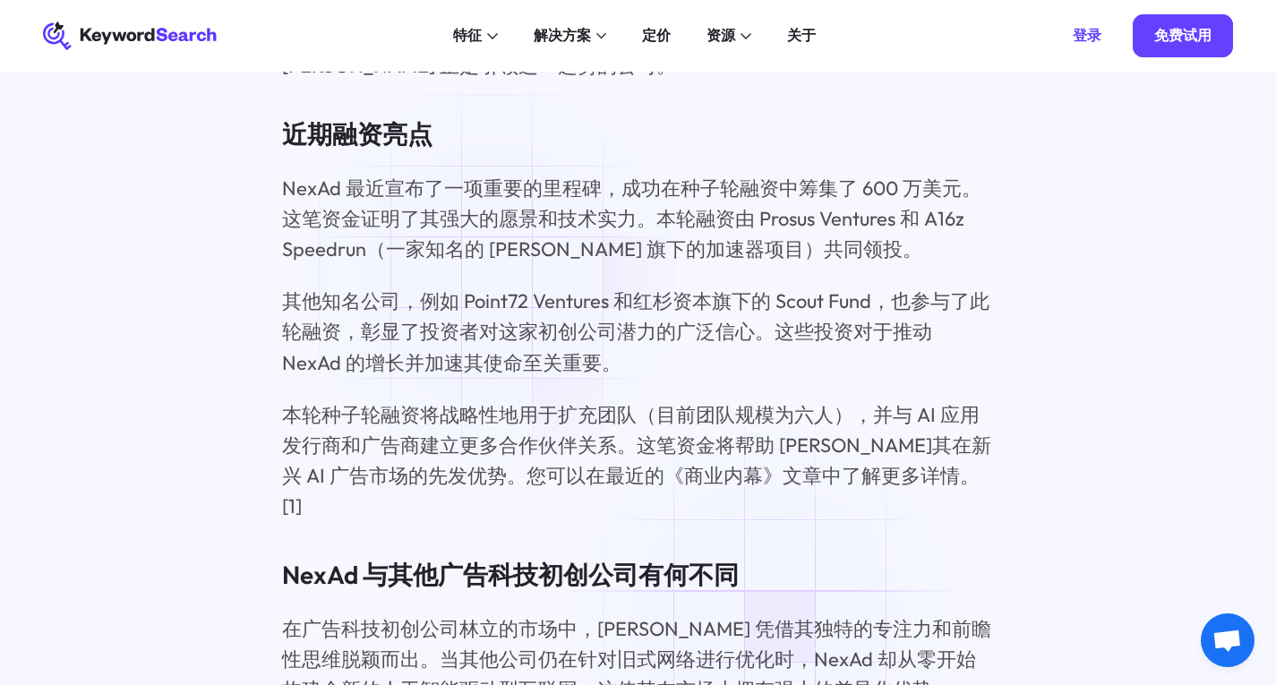
click at [497, 288] on font "其他知名公司，例如 Point72 Ventures 和红杉资本旗下的 Scout Fund，也参与了此轮融资，彰显了投资者对这家初创公司潜力的广泛信心。这些…" at bounding box center [635, 331] width 707 height 86
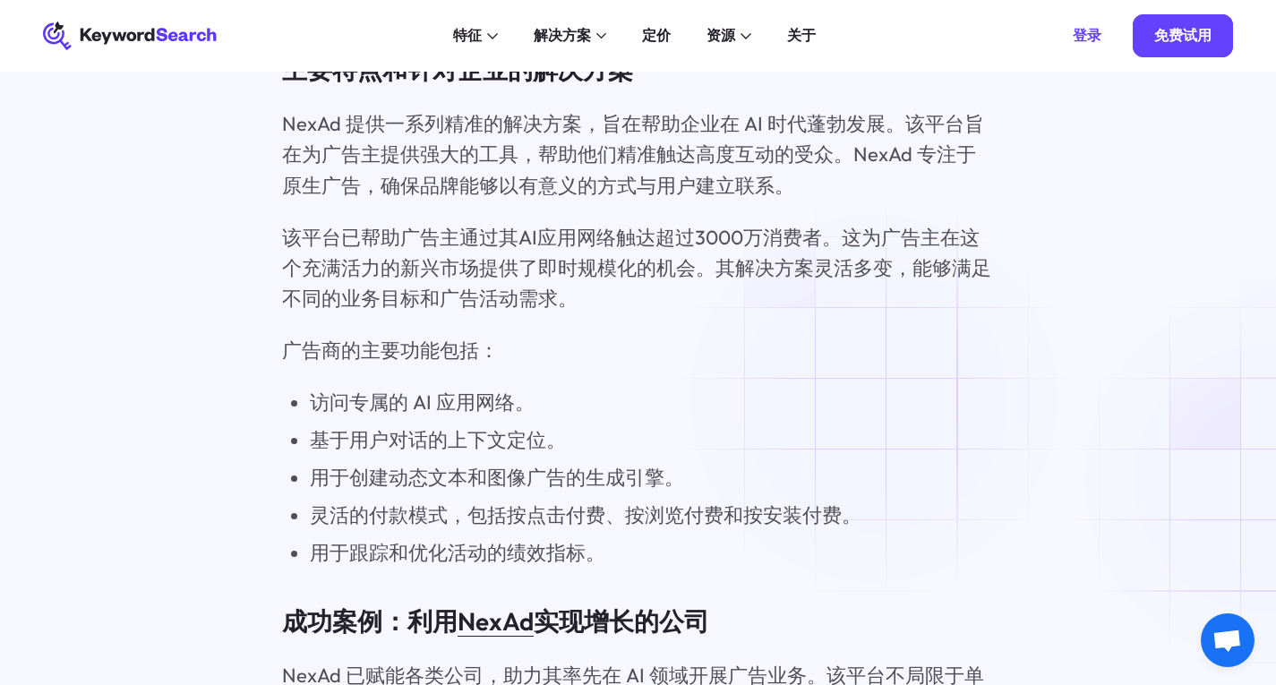
scroll to position [5339, 0]
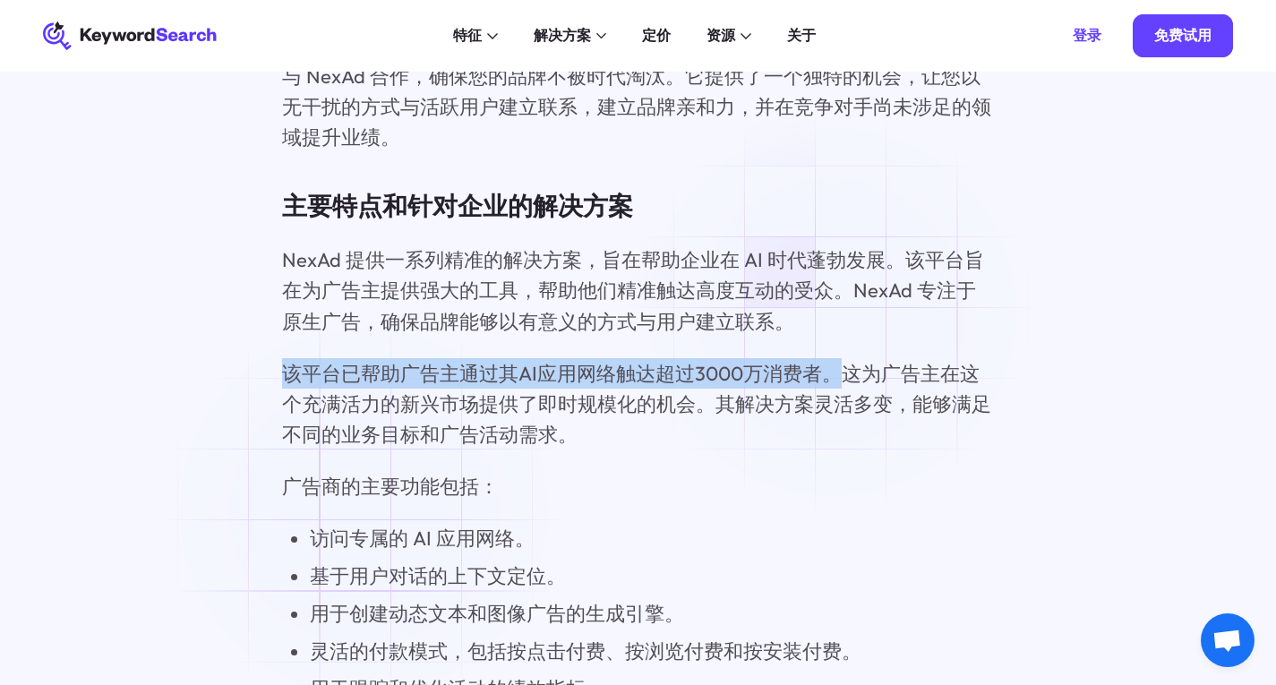
drag, startPoint x: 284, startPoint y: 312, endPoint x: 841, endPoint y: 312, distance: 556.9
click at [841, 361] on font "该平台已帮助广告主通过其AI应用网络触达超过3000万消费者。这为广告主在这个充满活力的新兴市场提供了即时规模化的机会。其解决方案灵活多变，能够满足不同的业务…" at bounding box center [636, 404] width 709 height 86
drag, startPoint x: 780, startPoint y: 306, endPoint x: 728, endPoint y: 297, distance: 52.7
click at [728, 358] on p "该平台已帮助广告主通过其AI应用网络触达超过3000万消费者。这为广告主在这个充满活力的新兴市场提供了即时规模化的机会。其解决方案灵活多变，能够满足不同的业务…" at bounding box center [638, 403] width 713 height 91
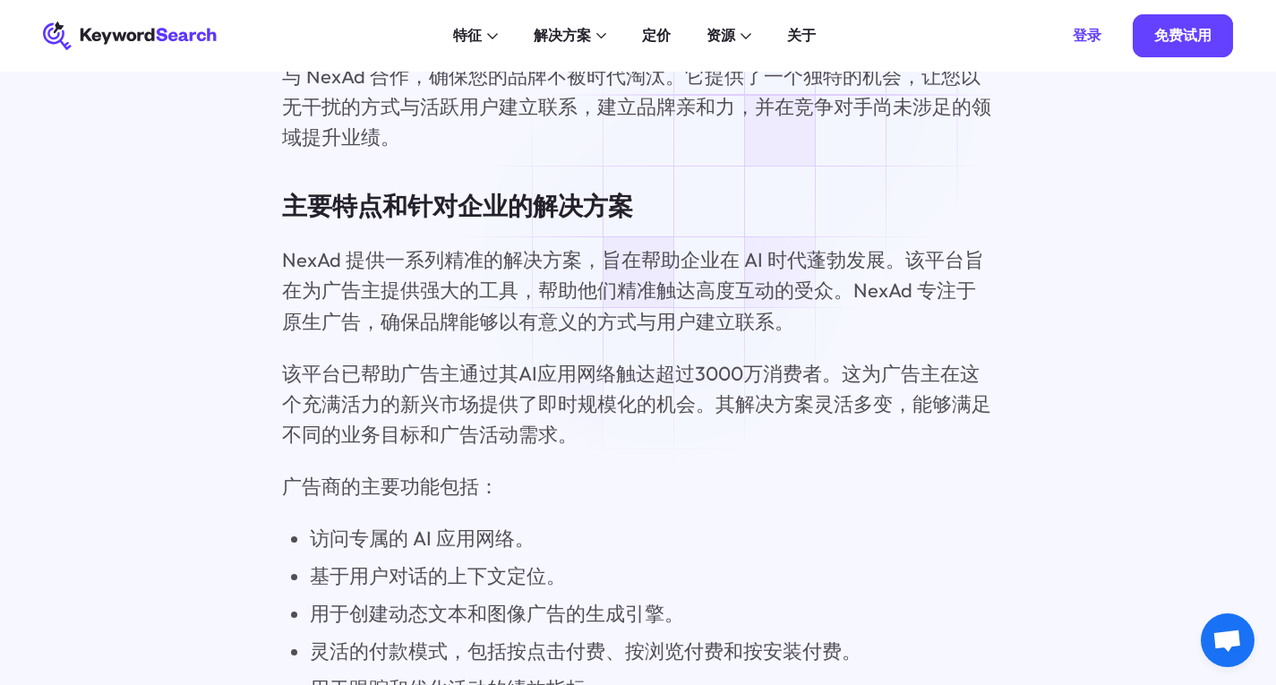
click at [672, 261] on font "NexAd 提供一系列精准的解决方案，旨在帮助企业在 AI 时代蓬勃发展。该平台旨在为广告主提供强大的工具，帮助他们精准触达高度互动的受众。NexAd 专注于…" at bounding box center [633, 290] width 702 height 86
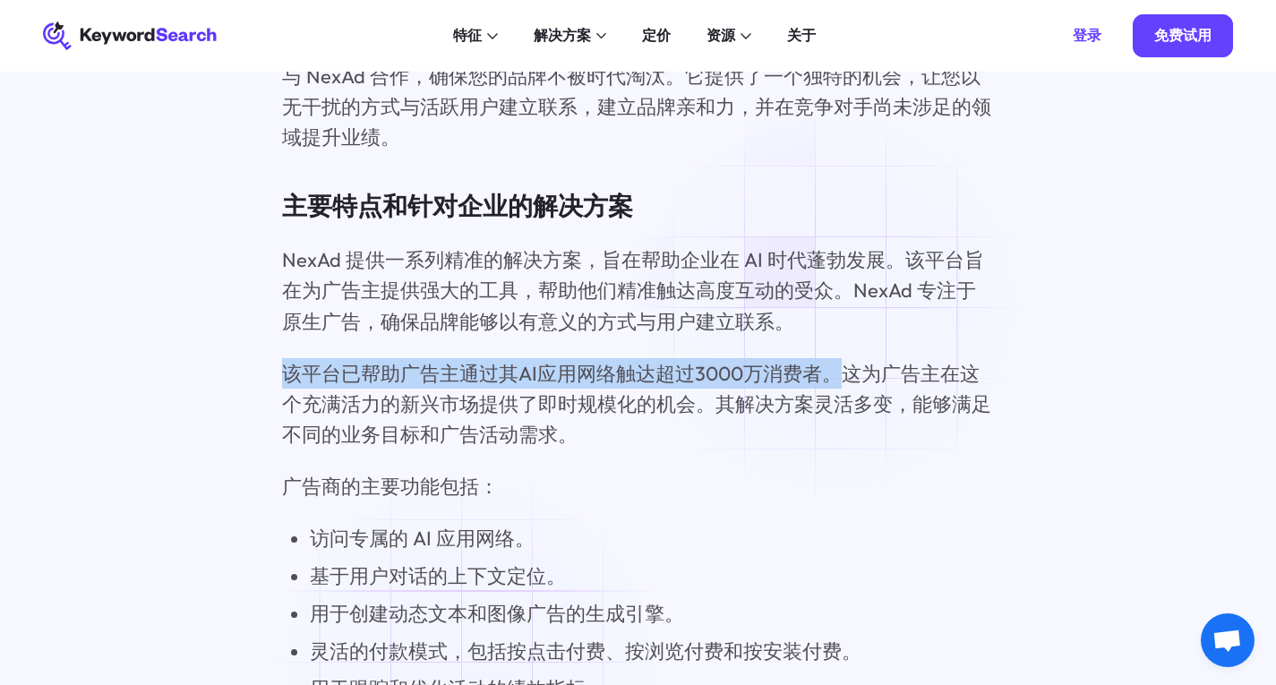
drag, startPoint x: 252, startPoint y: 301, endPoint x: 839, endPoint y: 304, distance: 586.5
click at [839, 304] on div "NexAd ：利用人工智能技术革新数字营销 关键亮点 下面我们来简单了解一下 NexAd 为何能够改变数字广告行业的格局： NexAd 推出了首个专为 AI …" at bounding box center [637, 693] width 1247 height 10073
copy font "该平台已帮助广告主通过其AI应用网络触达超过3000万消费者。"
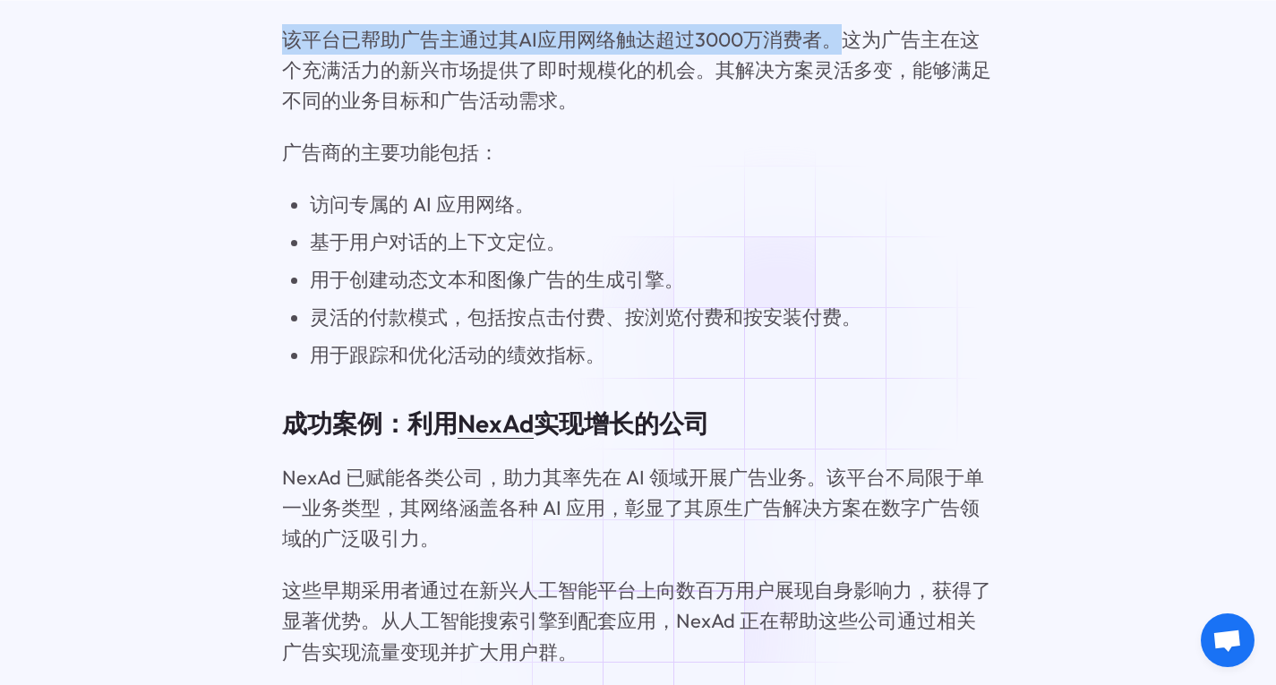
scroll to position [5697, 0]
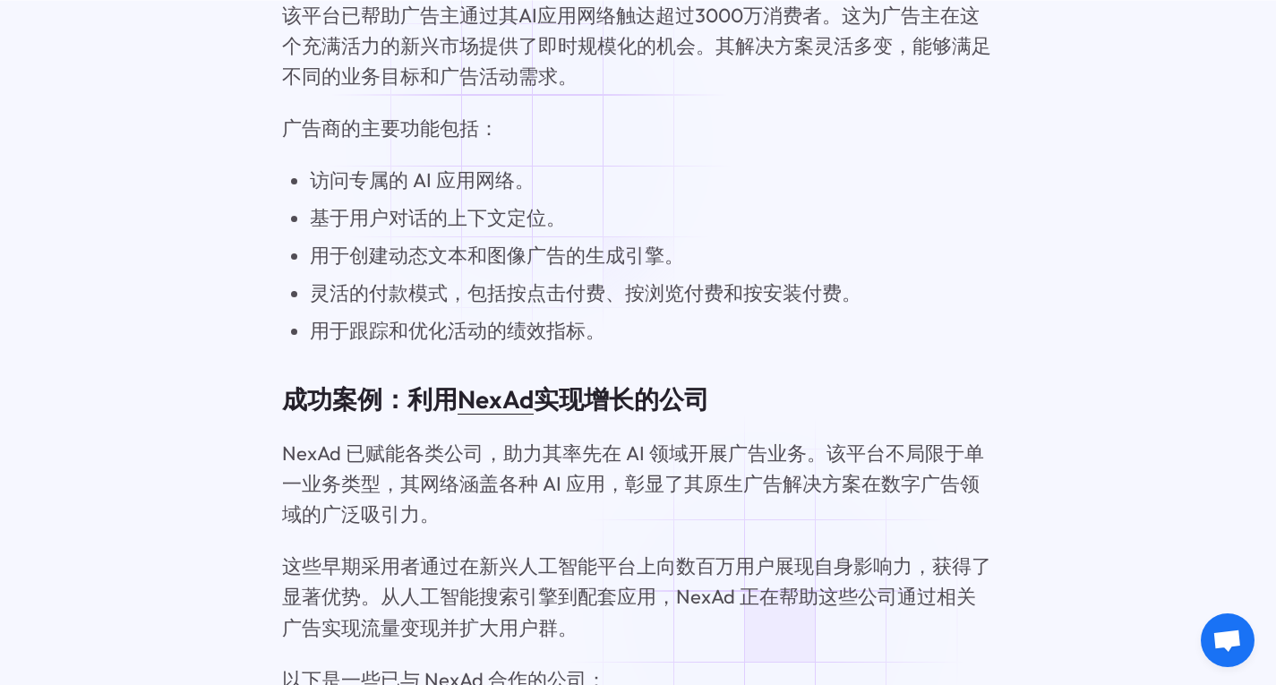
click at [535, 202] on li "基于用户对话的上下文定位。" at bounding box center [652, 217] width 684 height 30
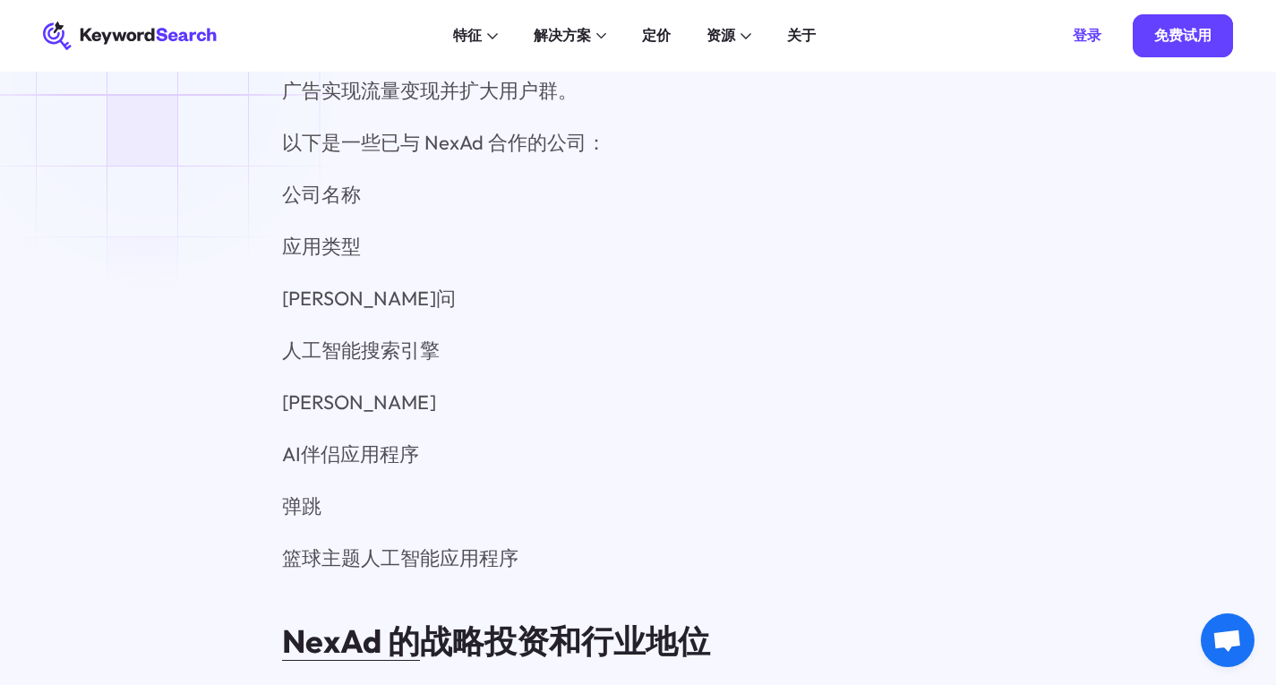
scroll to position [7200, 0]
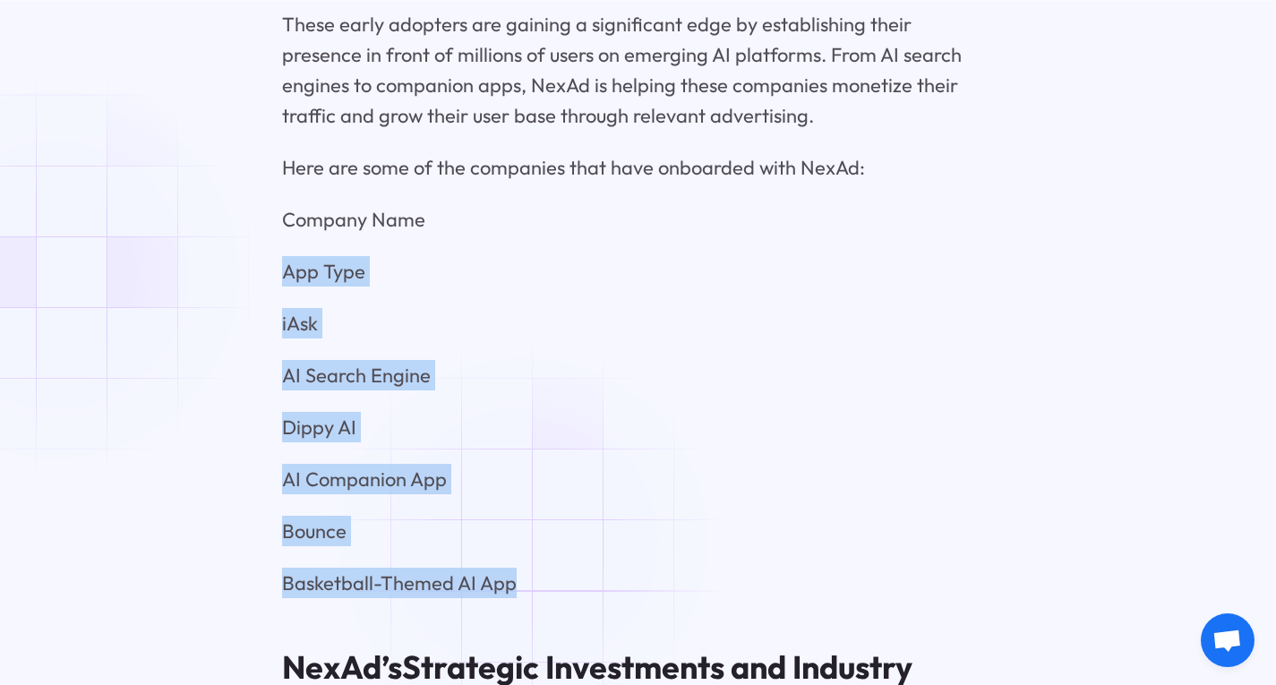
drag, startPoint x: 279, startPoint y: 220, endPoint x: 530, endPoint y: 543, distance: 408.3
copy div "App Type iAsk AI Search Engine Dippy AI AI Companion App Bounce Basketball-Them…"
click at [602, 464] on p "AI Companion App" at bounding box center [638, 479] width 713 height 30
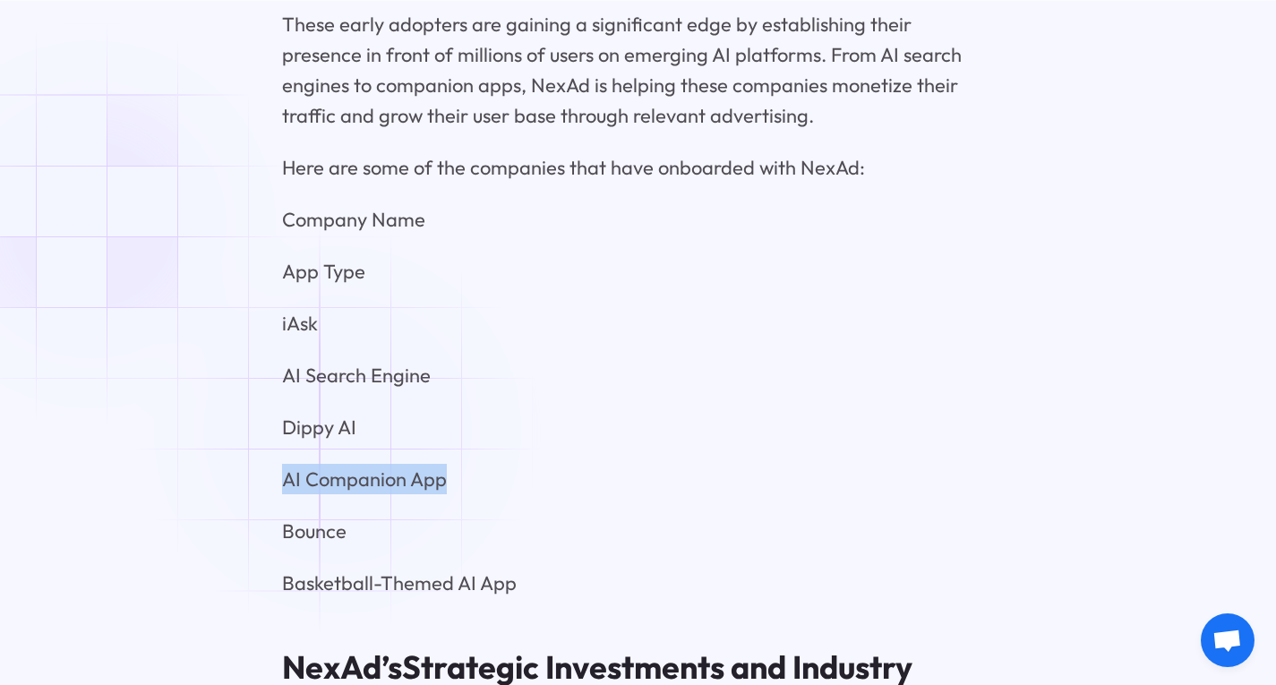
drag, startPoint x: 278, startPoint y: 431, endPoint x: 477, endPoint y: 423, distance: 198.9
copy p "AI Companion App"
